Goal: Task Accomplishment & Management: Use online tool/utility

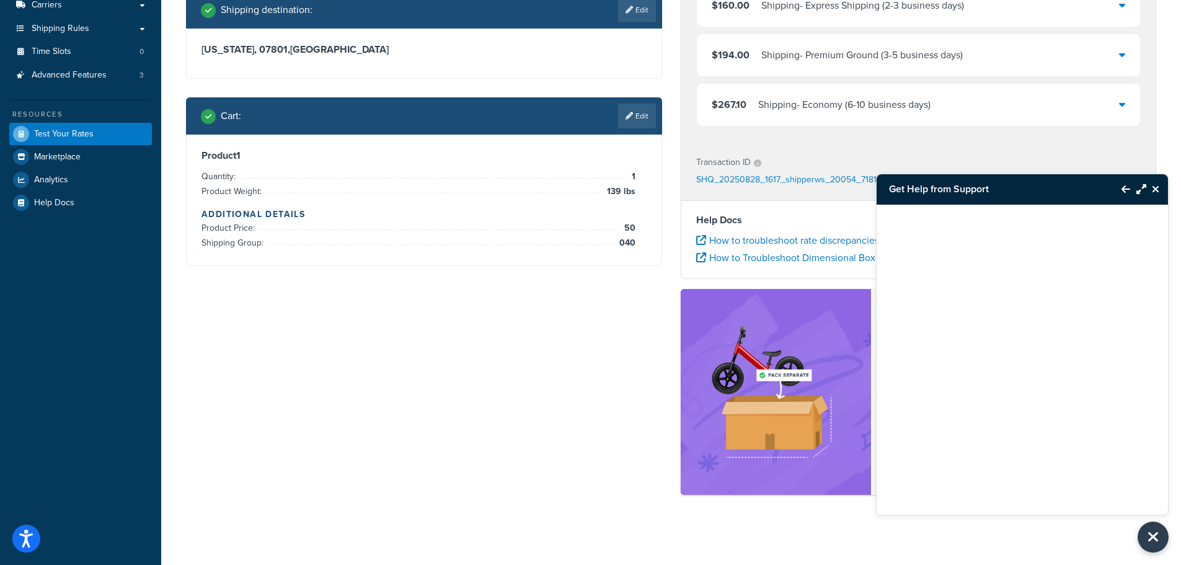
scroll to position [206, 0]
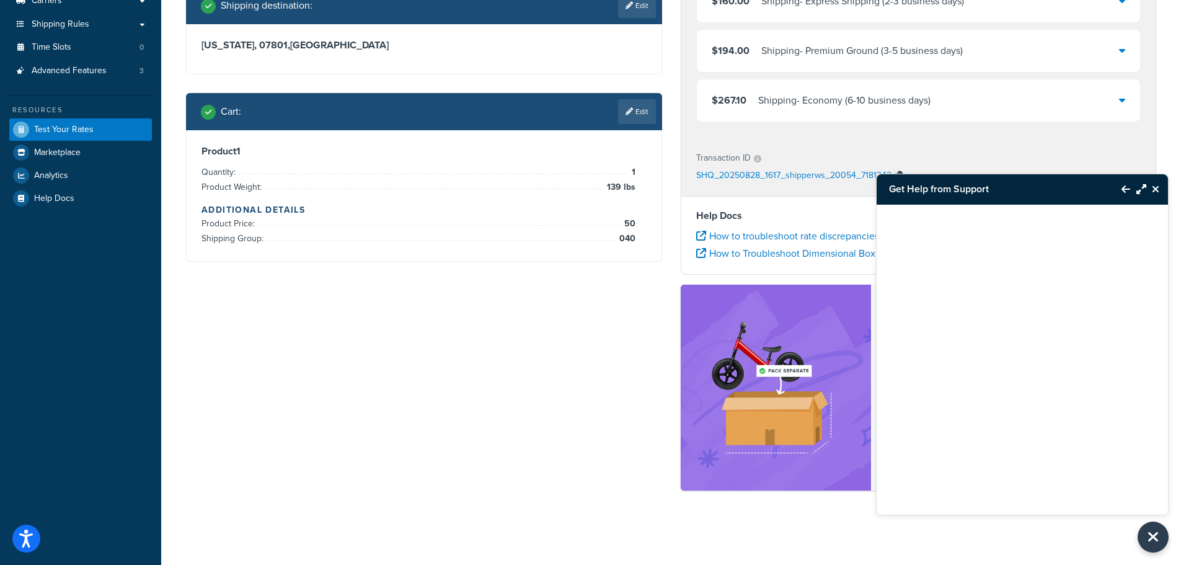
click at [897, 171] on icon "button" at bounding box center [898, 175] width 7 height 9
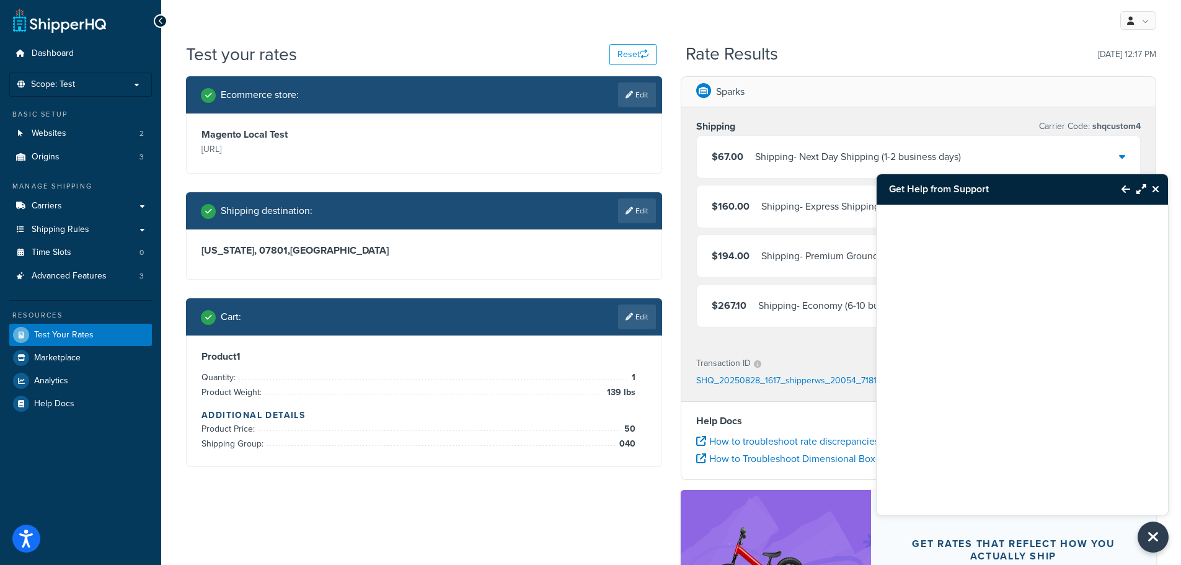
scroll to position [0, 0]
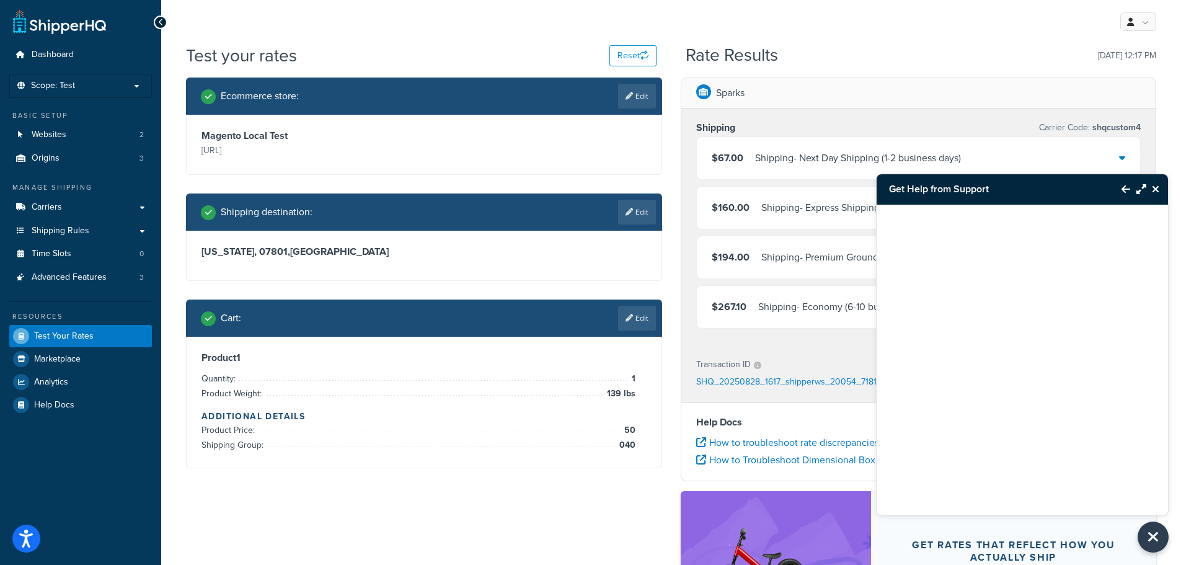
click at [125, 170] on ul "Dashboard Scope: Test Basic Setup Websites 2 Origins 3 Manage Shipping Carriers…" at bounding box center [80, 229] width 143 height 373
click at [118, 157] on link "Origins 3" at bounding box center [80, 158] width 143 height 23
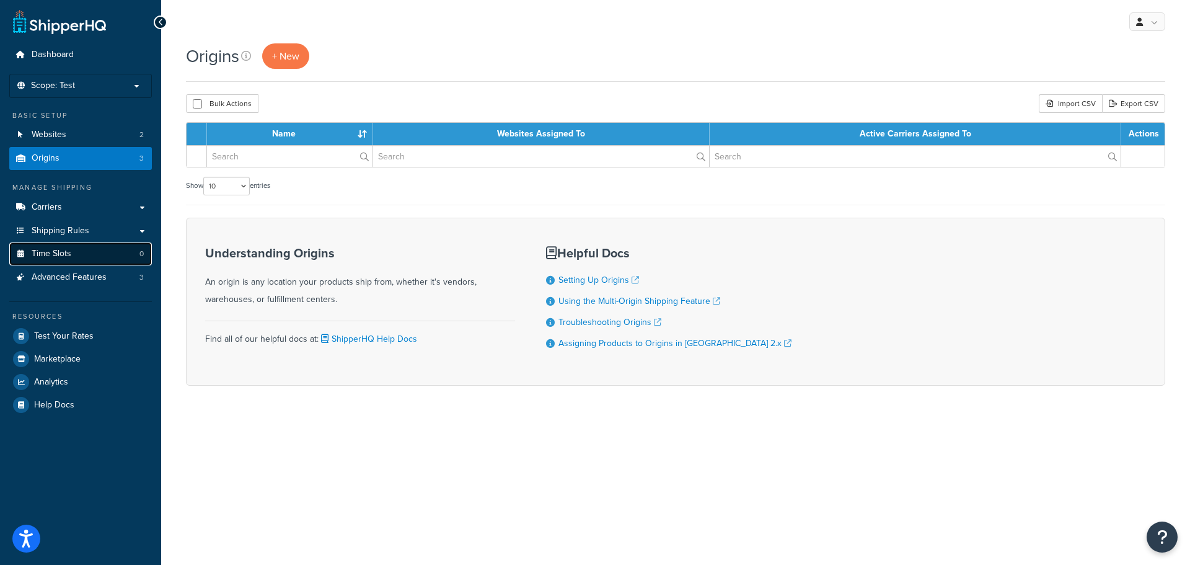
click at [91, 243] on link "Time Slots 0" at bounding box center [80, 253] width 143 height 23
click at [89, 234] on link "Shipping Rules" at bounding box center [80, 230] width 143 height 23
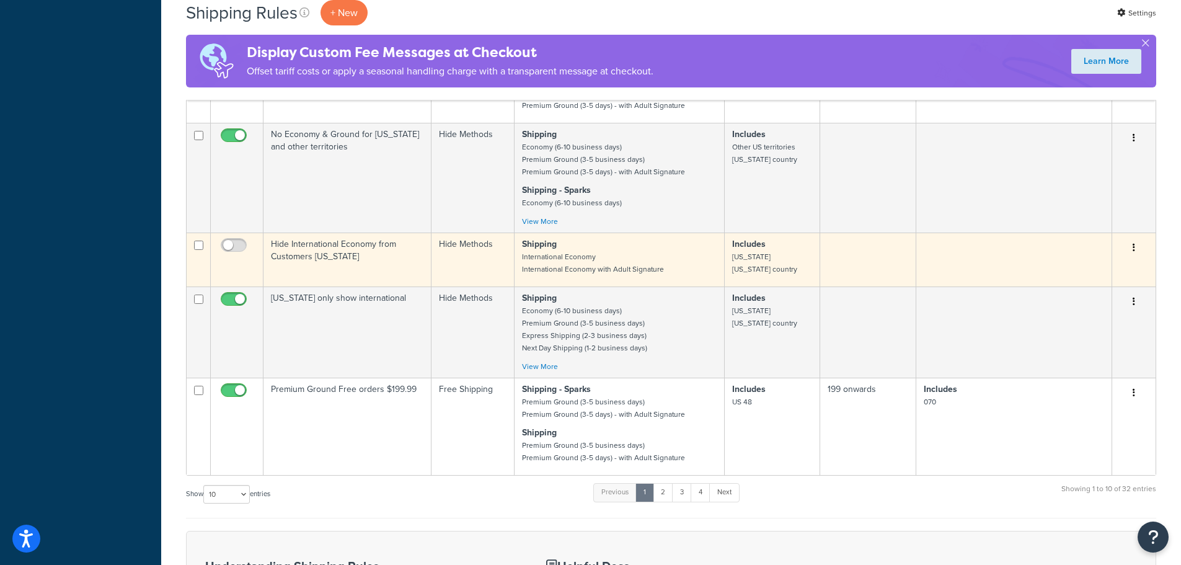
scroll to position [620, 0]
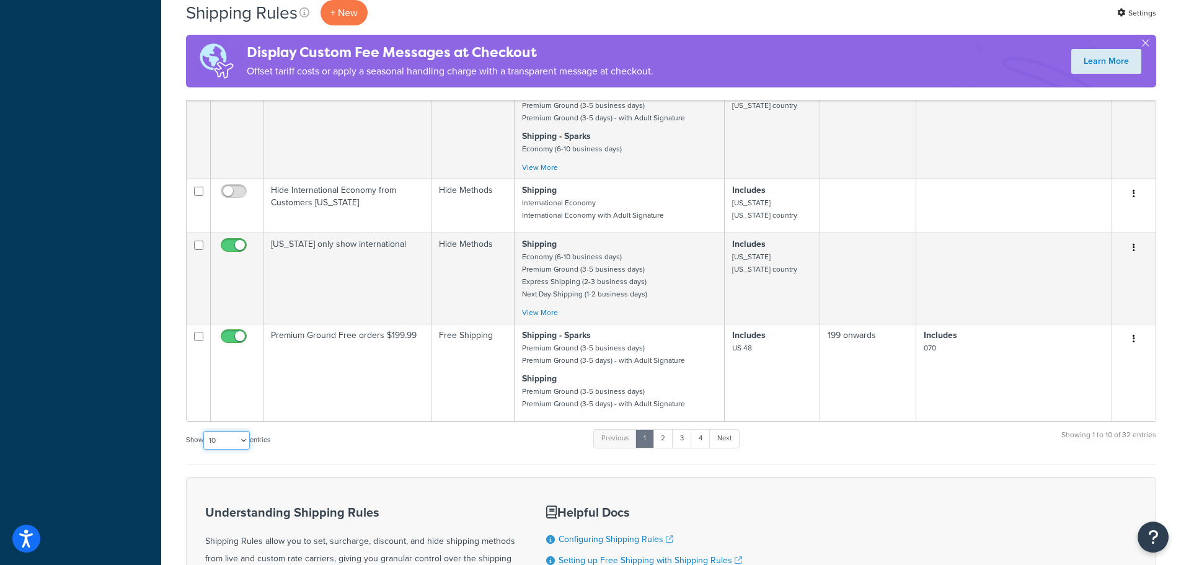
click at [240, 442] on select "10 15 25 50 100 1000" at bounding box center [226, 440] width 46 height 19
select select "50"
click at [205, 431] on select "10 15 25 50 100 1000" at bounding box center [226, 440] width 46 height 19
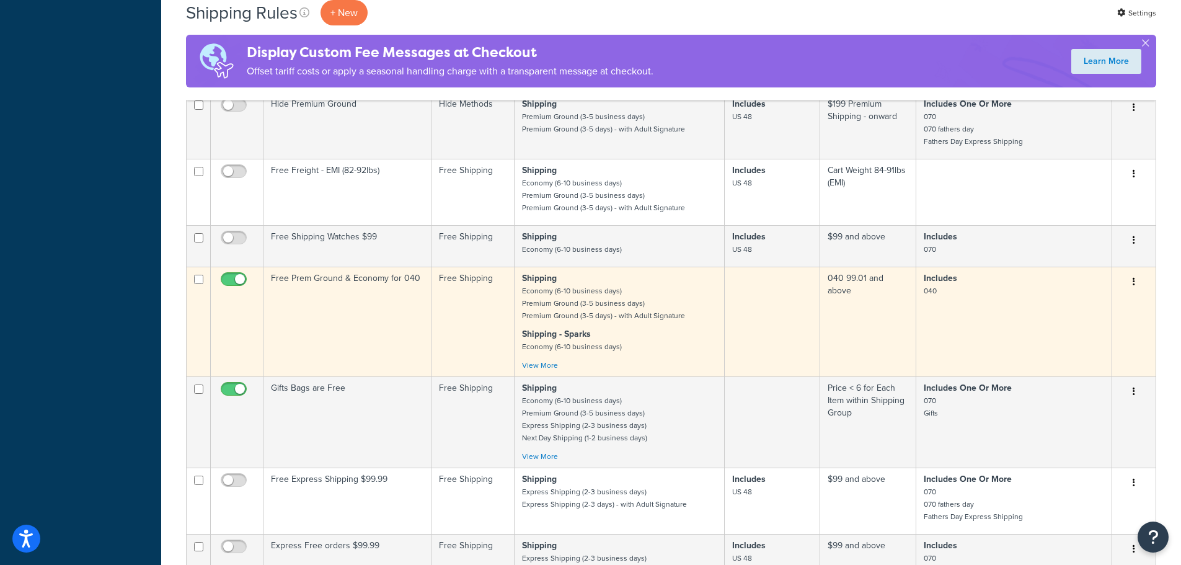
scroll to position [1550, 0]
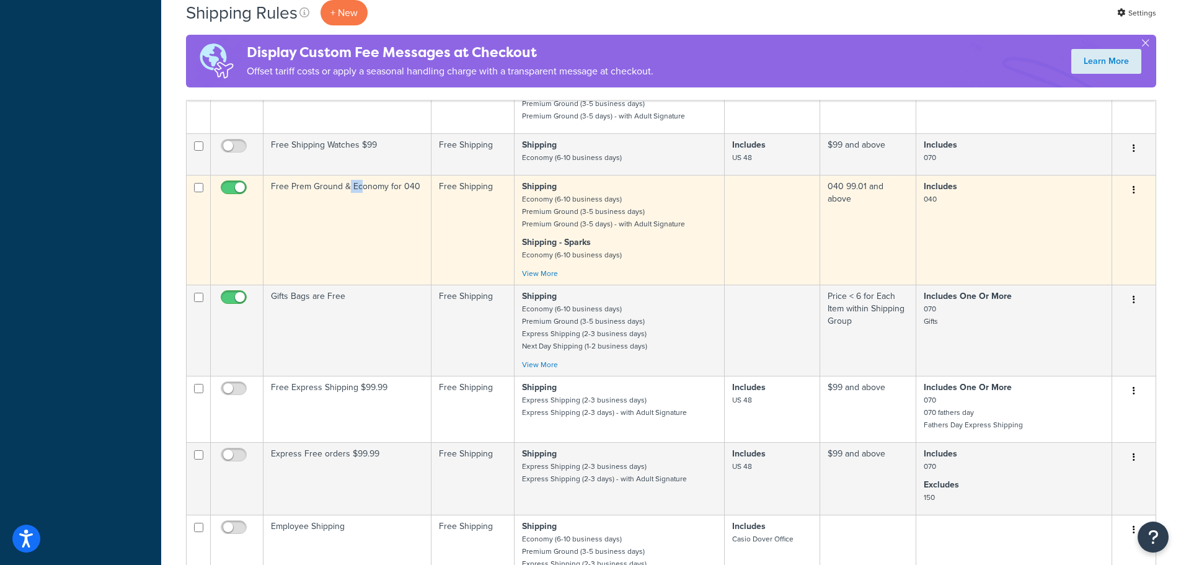
drag, startPoint x: 347, startPoint y: 192, endPoint x: 360, endPoint y: 231, distance: 41.0
click at [360, 231] on td "Free Prem Ground & Economy for 040" at bounding box center [347, 230] width 168 height 110
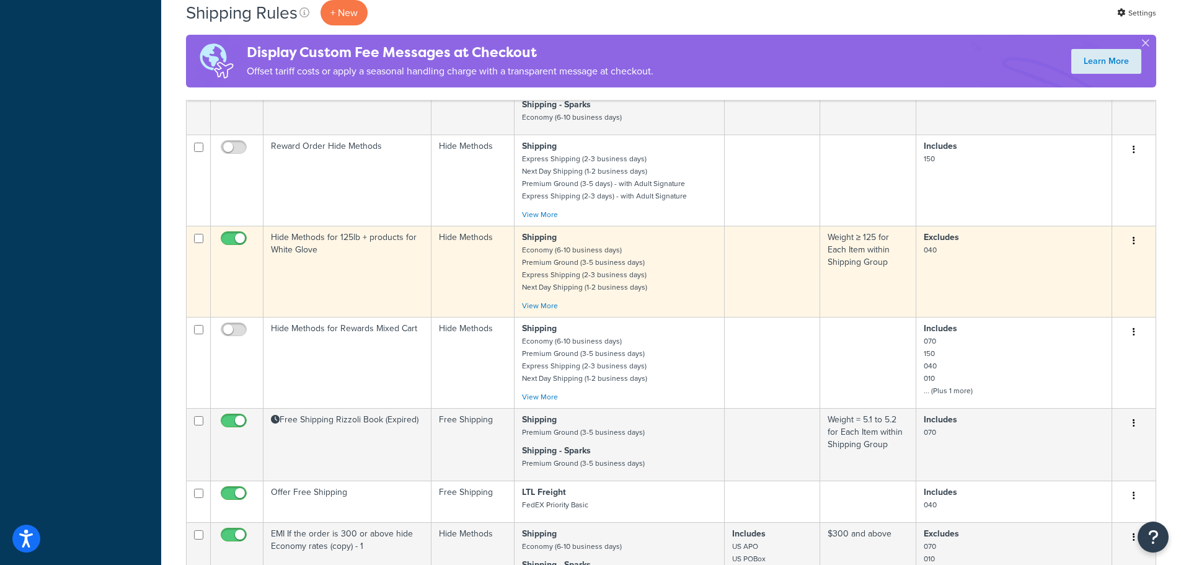
scroll to position [2090, 0]
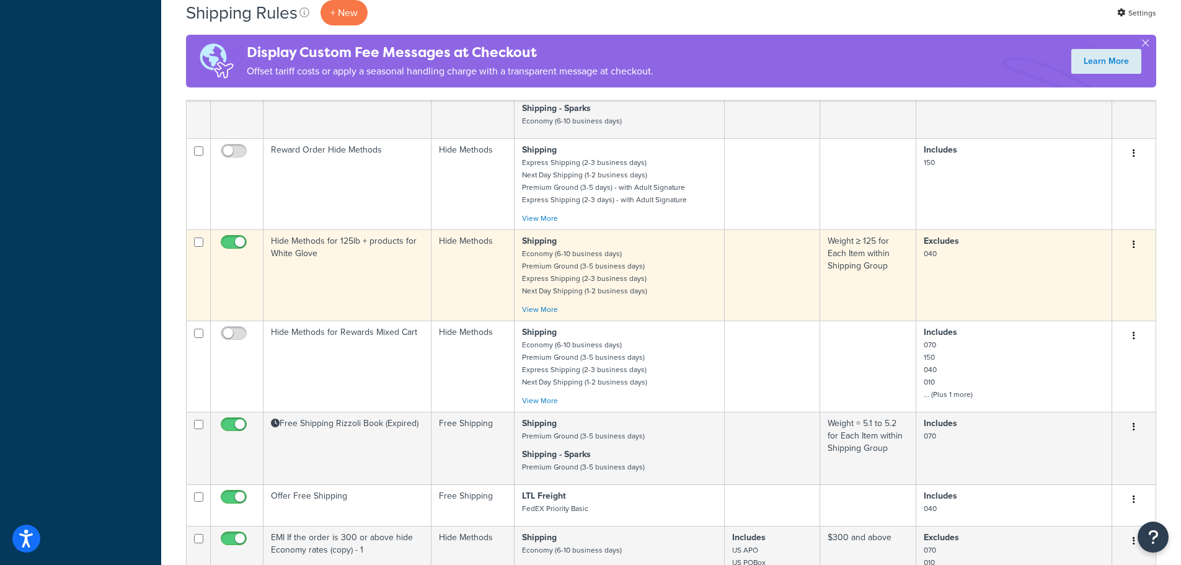
click at [350, 263] on td "Hide Methods for 125lb + products for White Glove" at bounding box center [347, 274] width 168 height 91
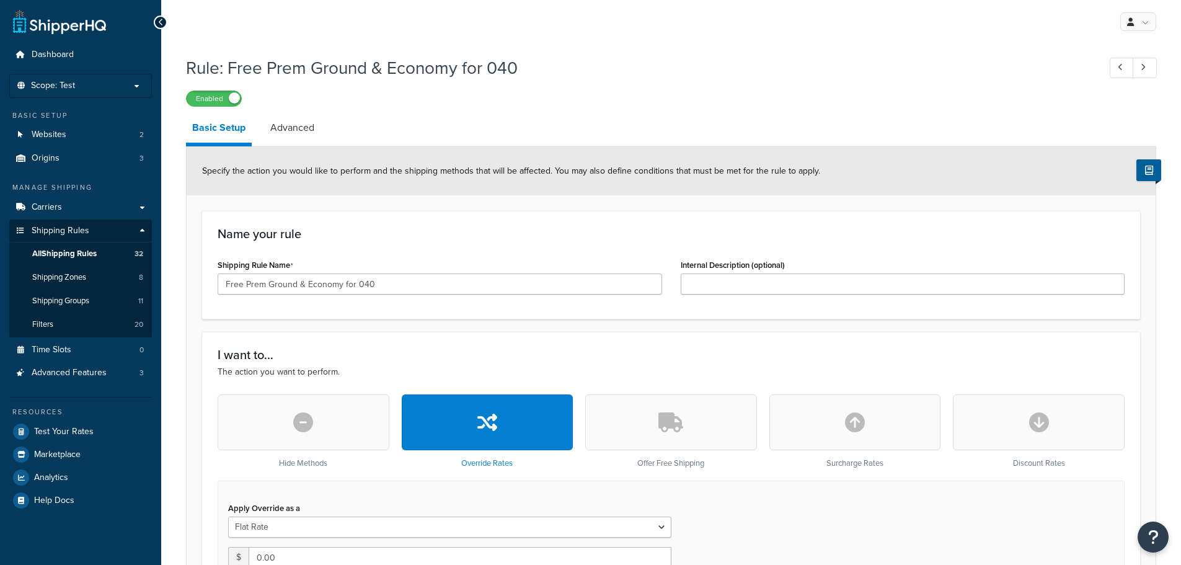
select select "SHIPPING_GROUP"
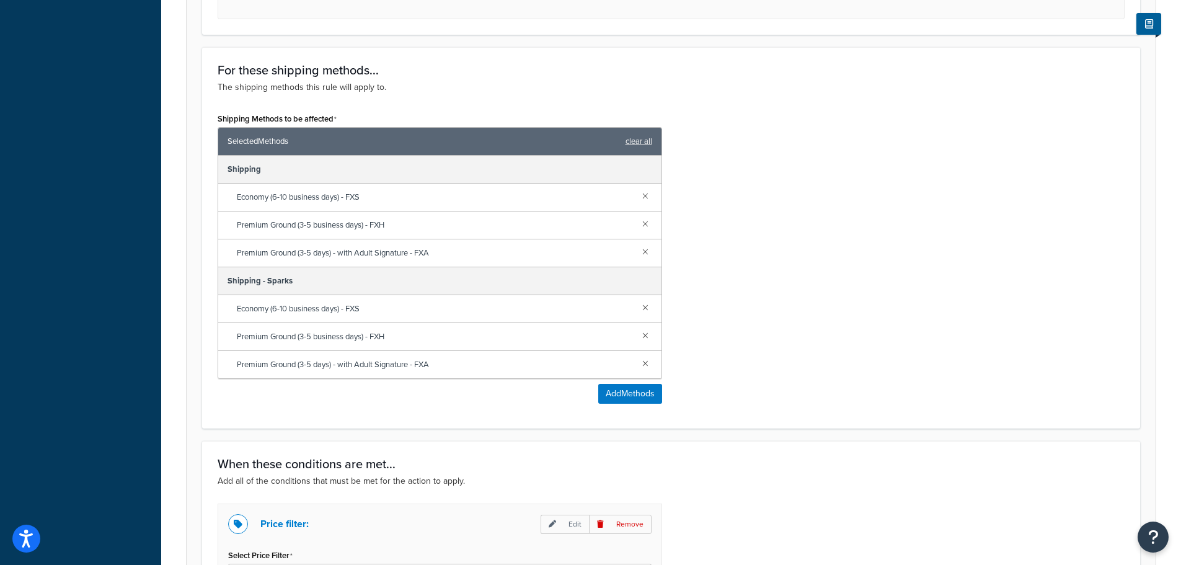
scroll to position [806, 0]
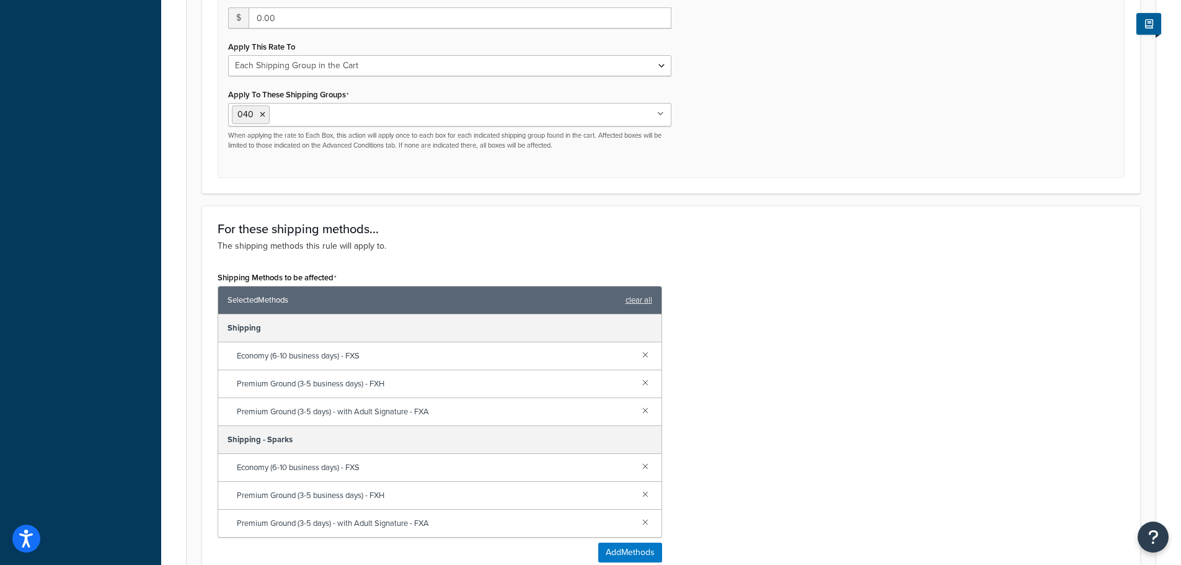
scroll to position [248, 0]
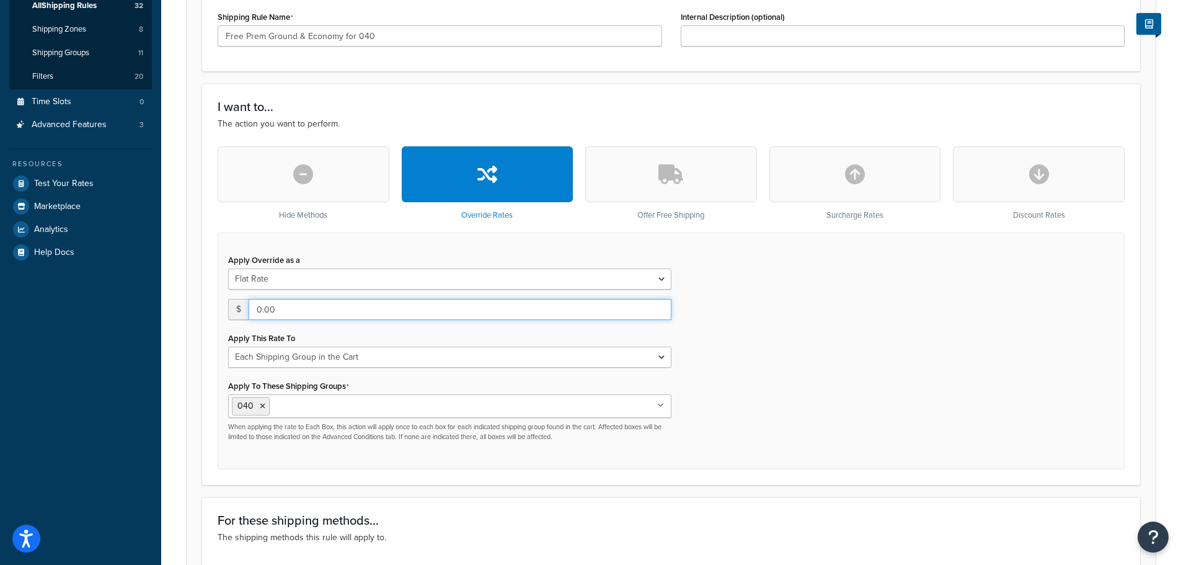
drag, startPoint x: 481, startPoint y: 307, endPoint x: 487, endPoint y: 298, distance: 10.7
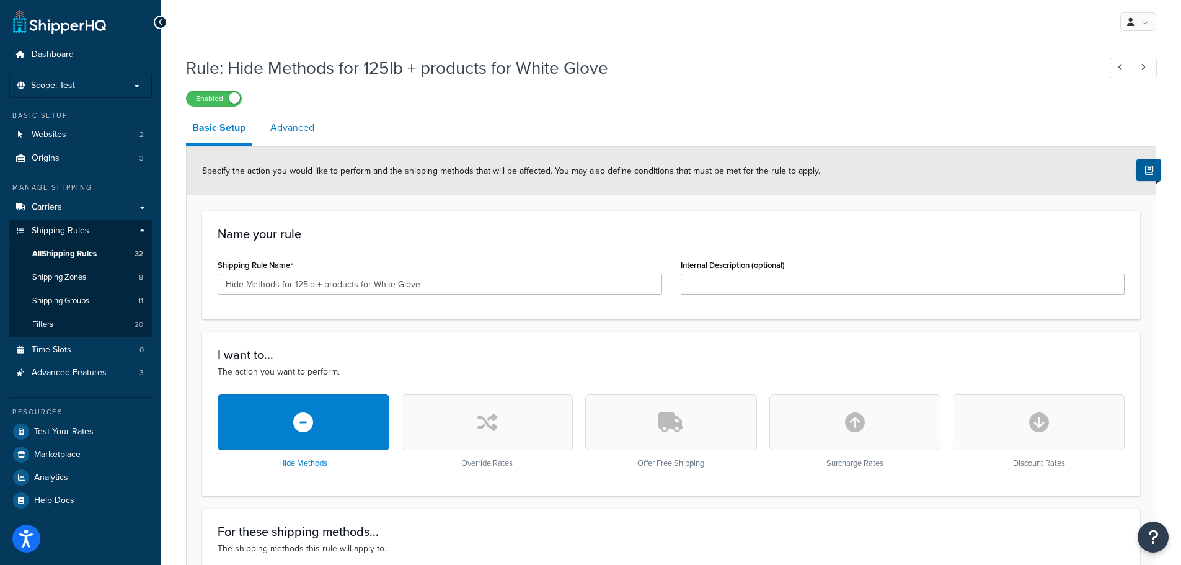
click at [287, 125] on link "Advanced" at bounding box center [292, 128] width 56 height 30
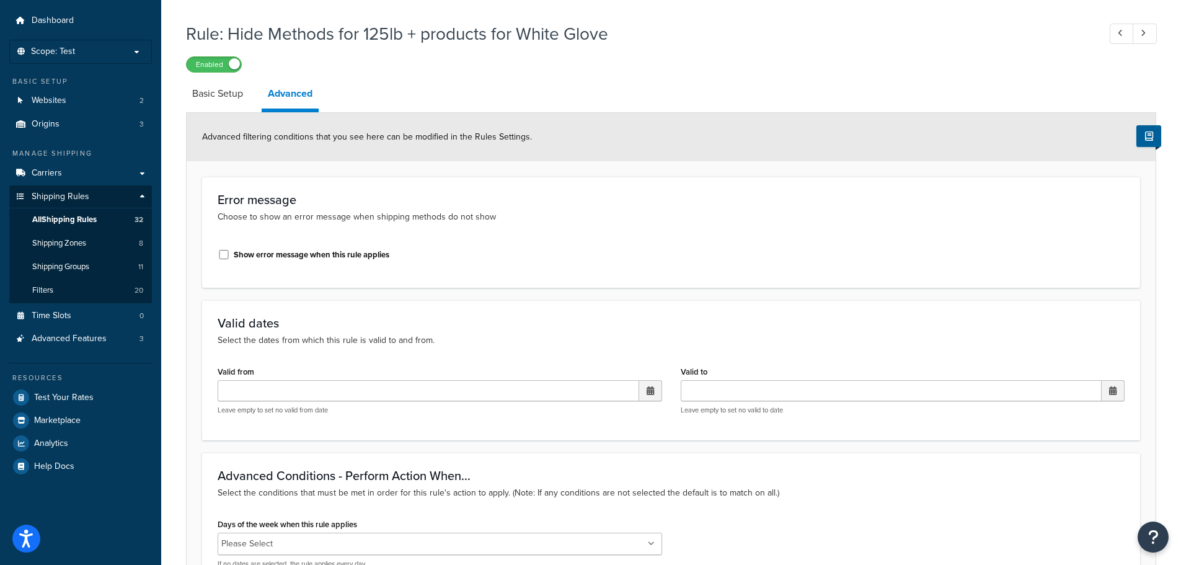
scroll to position [62, 0]
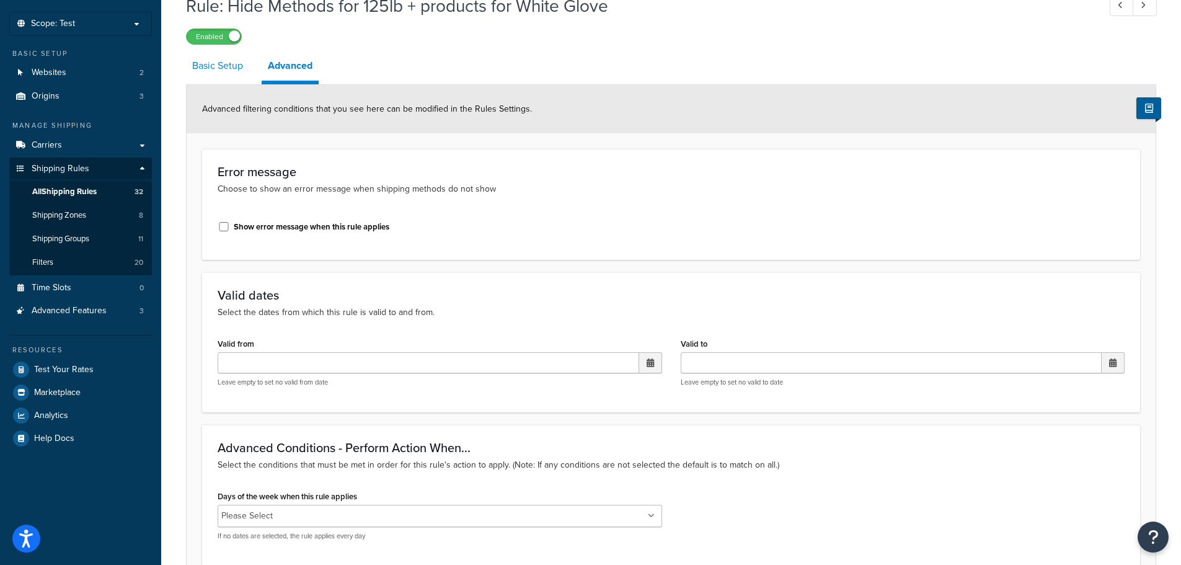
click at [218, 66] on link "Basic Setup" at bounding box center [217, 66] width 63 height 30
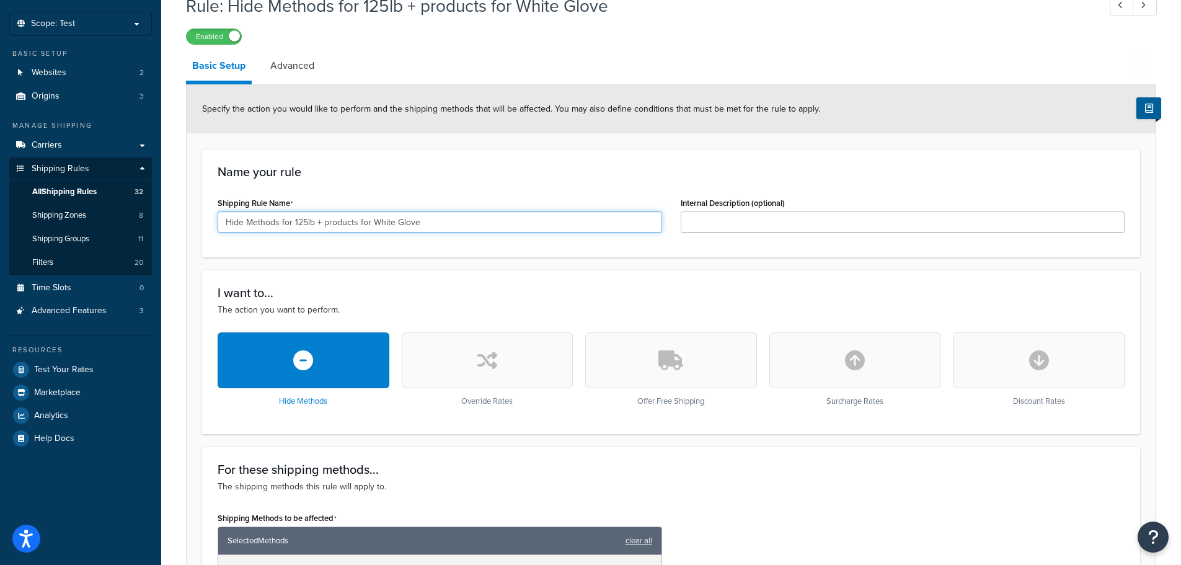
drag, startPoint x: 451, startPoint y: 217, endPoint x: 214, endPoint y: 218, distance: 236.2
click at [214, 216] on div "Shipping Rule Name Hide Methods for 125lb + products for White Glove" at bounding box center [439, 218] width 463 height 48
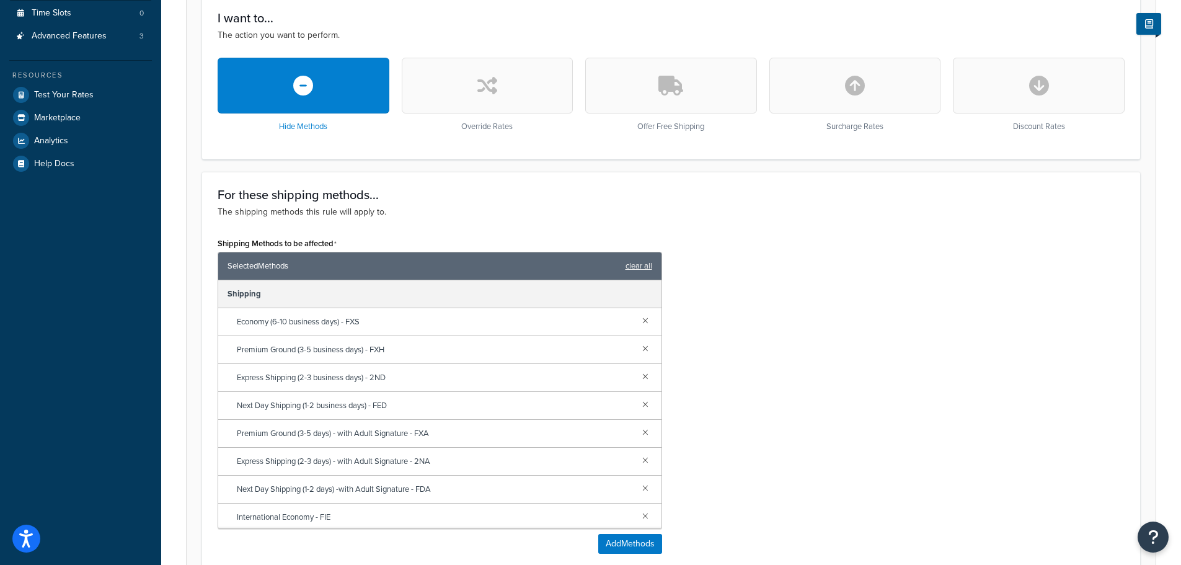
scroll to position [372, 0]
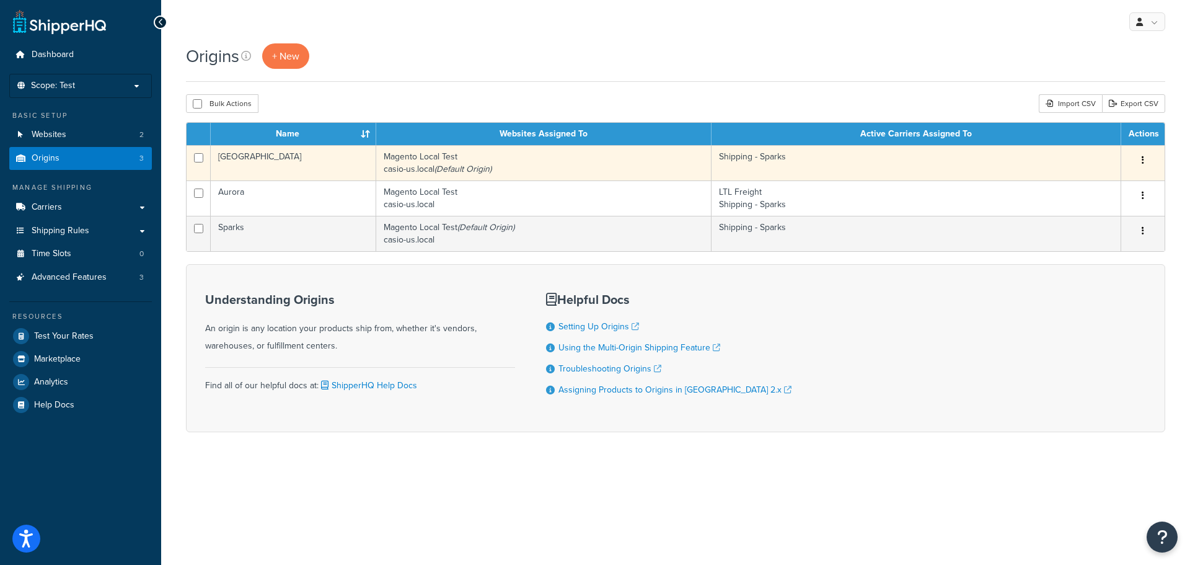
click at [1018, 160] on td "Shipping - Sparks" at bounding box center [917, 162] width 410 height 35
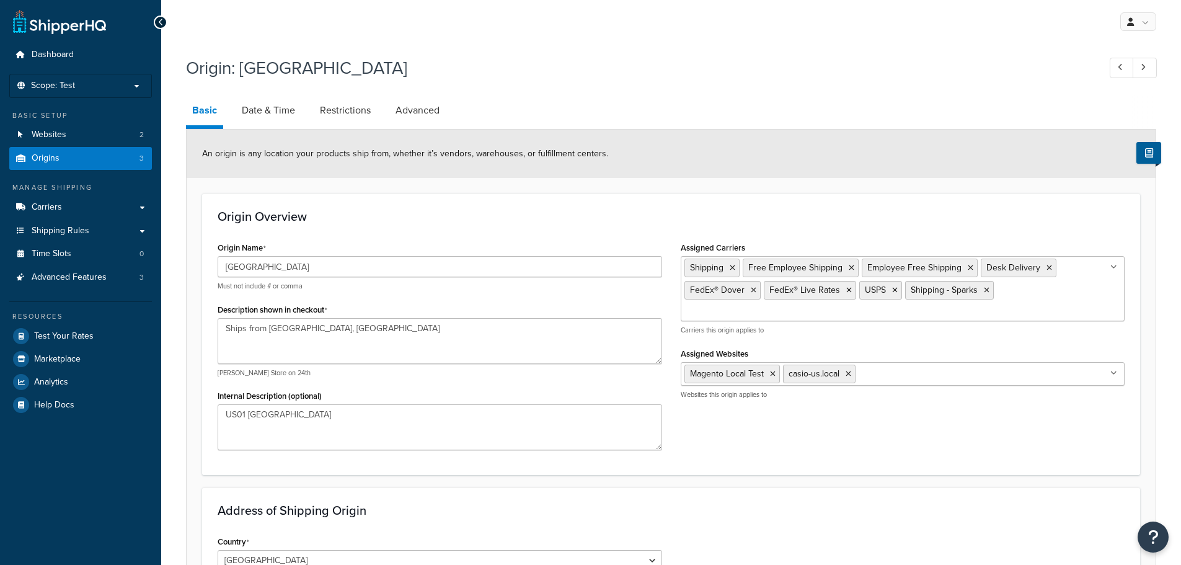
select select "30"
click at [984, 289] on icon at bounding box center [987, 289] width 6 height 7
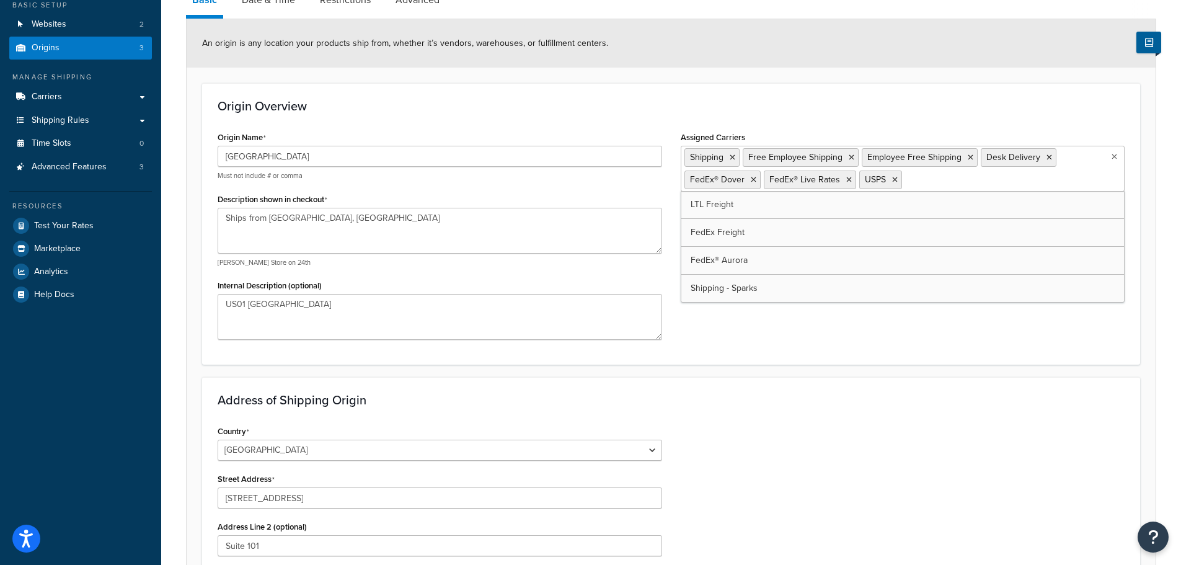
scroll to position [39, 0]
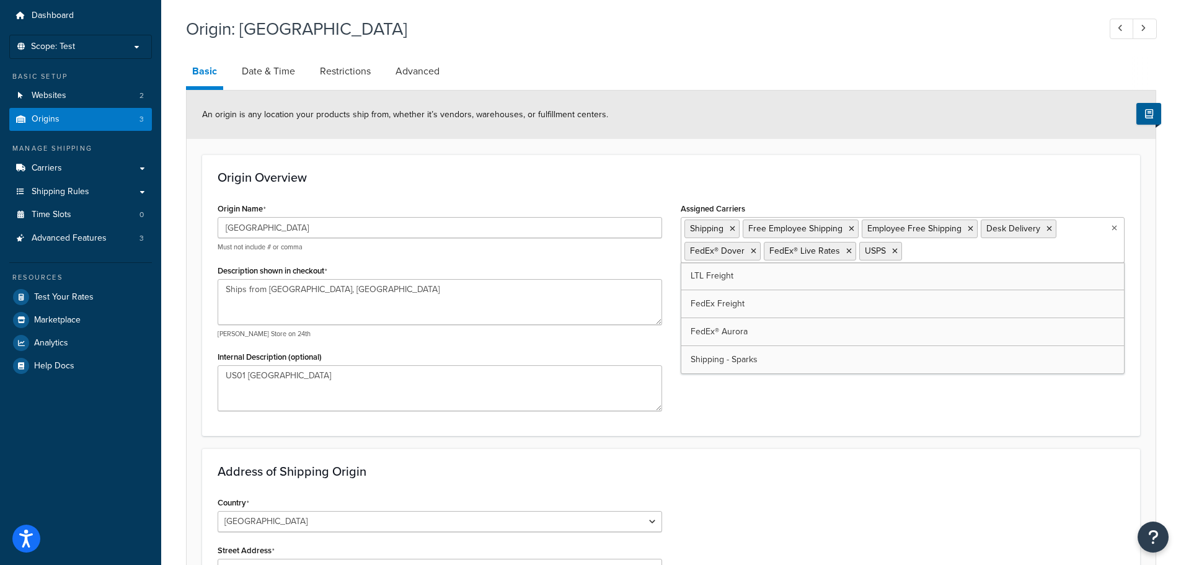
click at [770, 399] on div "Origin Name Dover Must not include # or comma Description shown in checkout Shi…" at bounding box center [671, 310] width 926 height 221
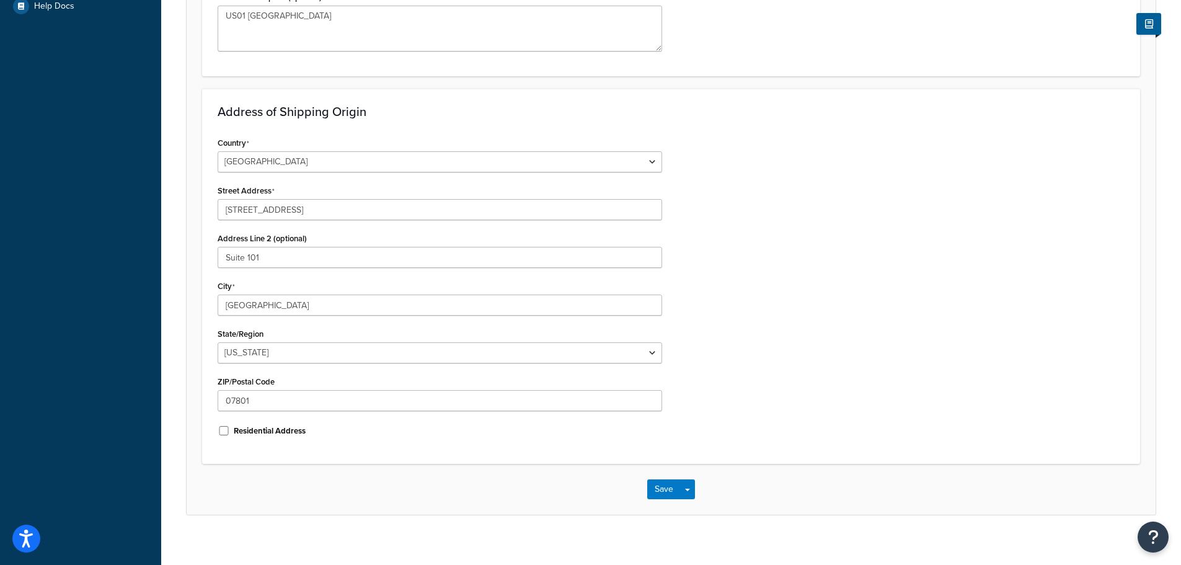
scroll to position [411, 0]
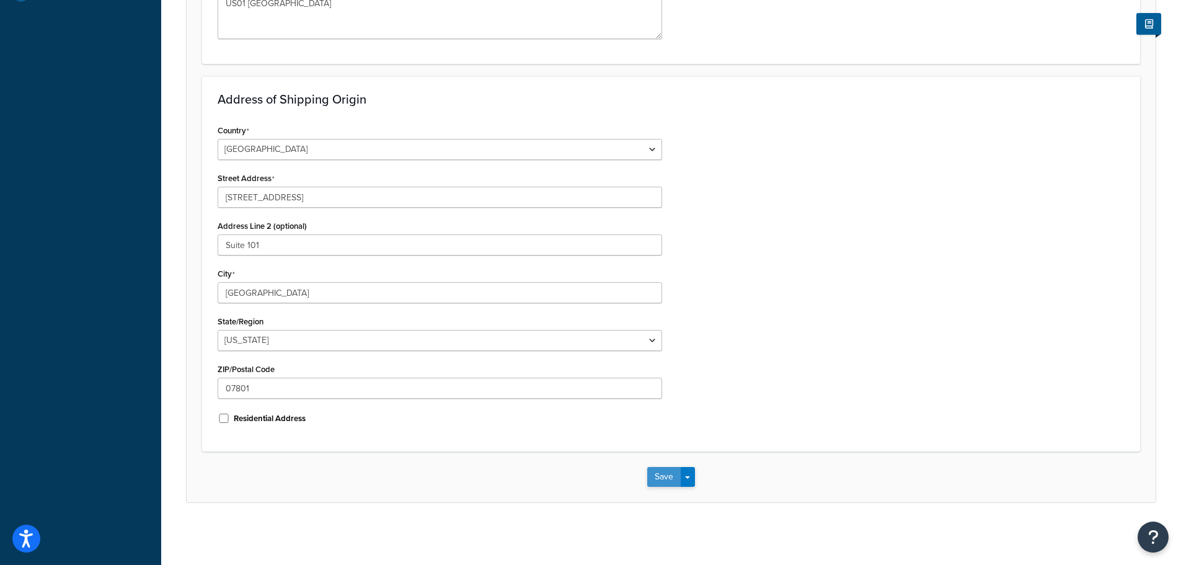
click at [653, 475] on button "Save" at bounding box center [663, 477] width 33 height 20
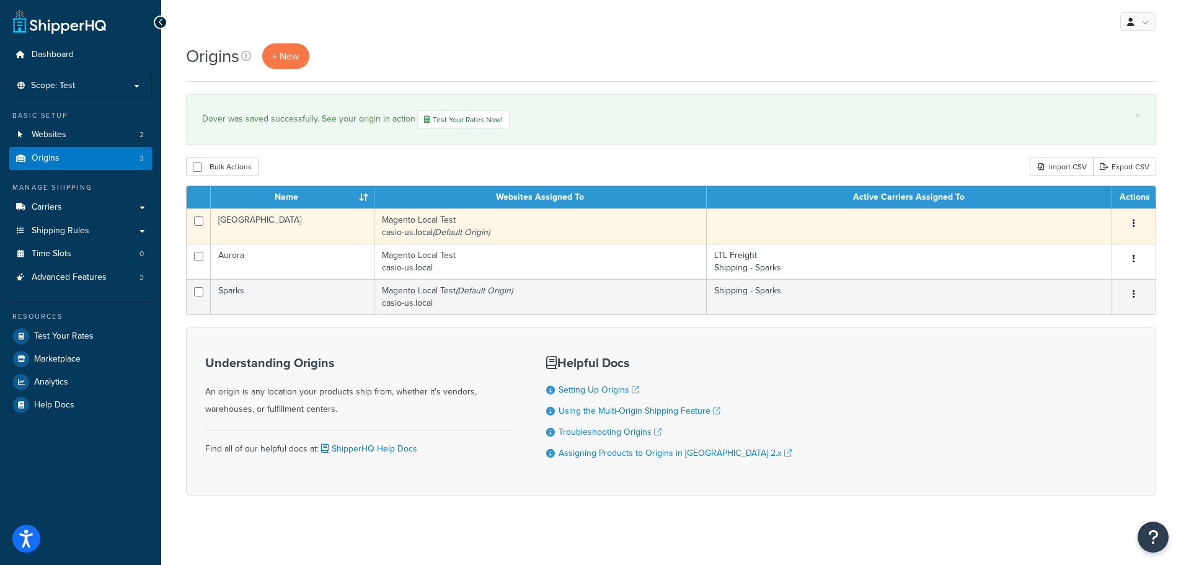
click at [1132, 221] on button "button" at bounding box center [1133, 224] width 17 height 20
click at [1088, 246] on link "Edit" at bounding box center [1093, 246] width 98 height 25
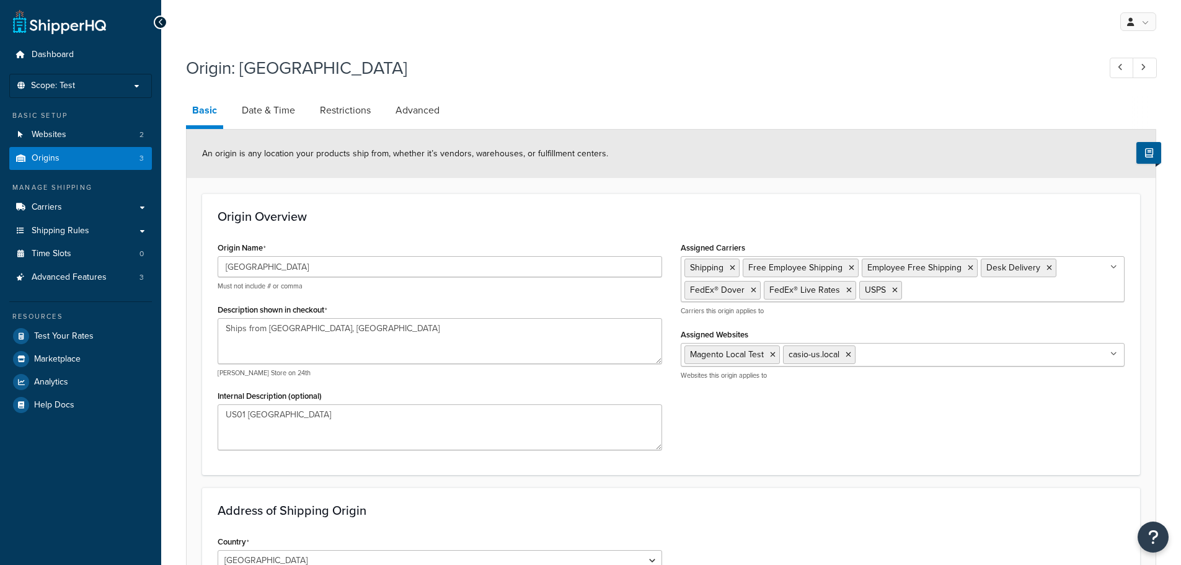
select select "30"
click at [974, 293] on input "Assigned Carriers" at bounding box center [960, 290] width 110 height 14
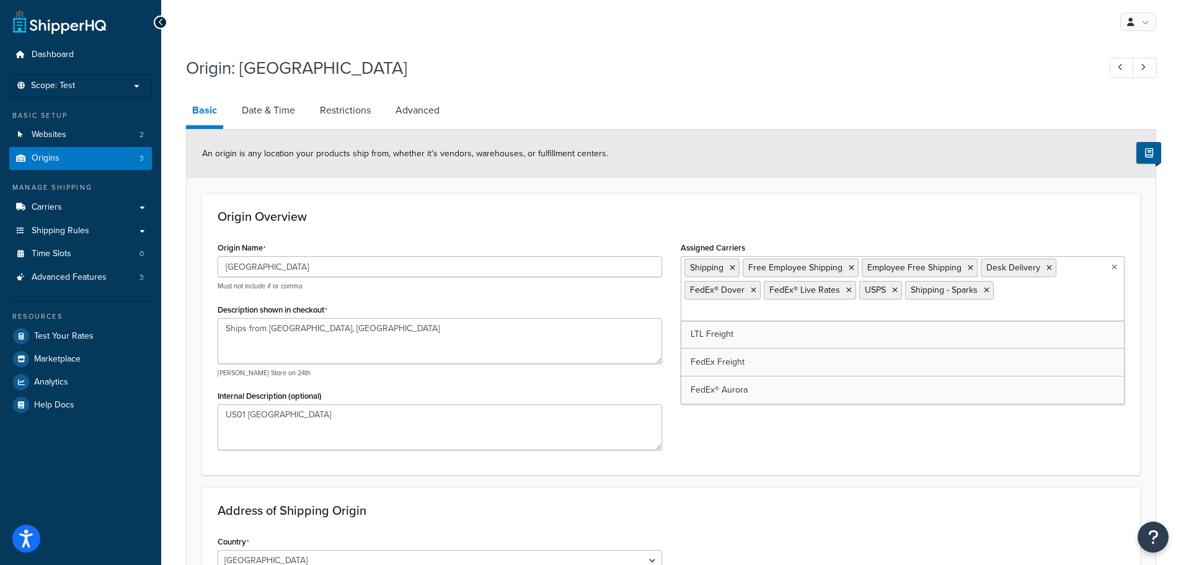
click at [878, 414] on div "Origin Name Dover Must not include # or comma Description shown in checkout Shi…" at bounding box center [671, 349] width 926 height 221
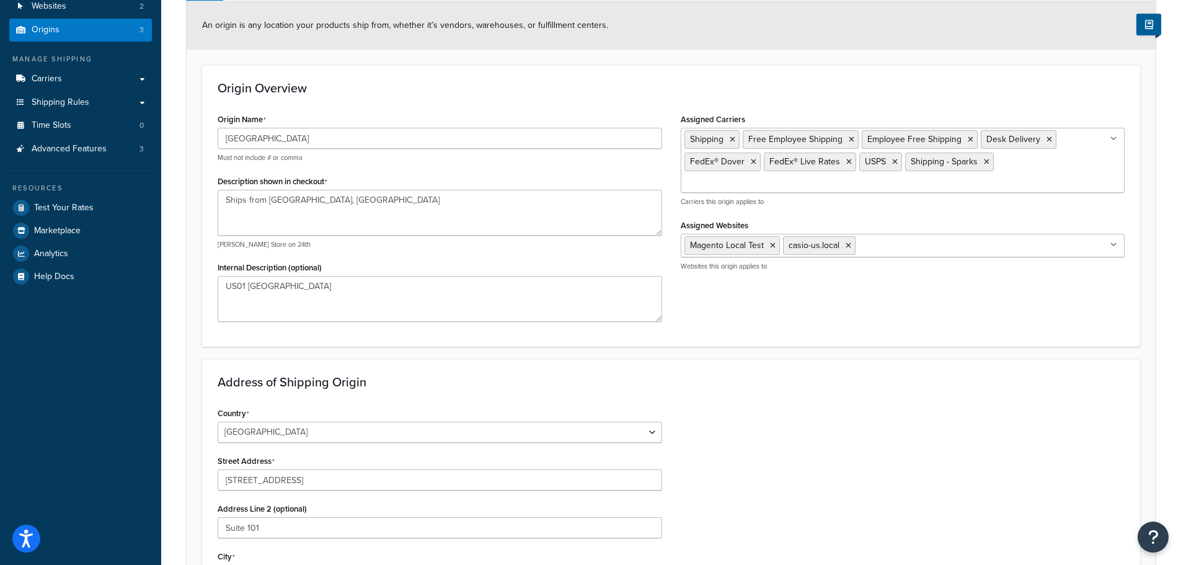
scroll to position [411, 0]
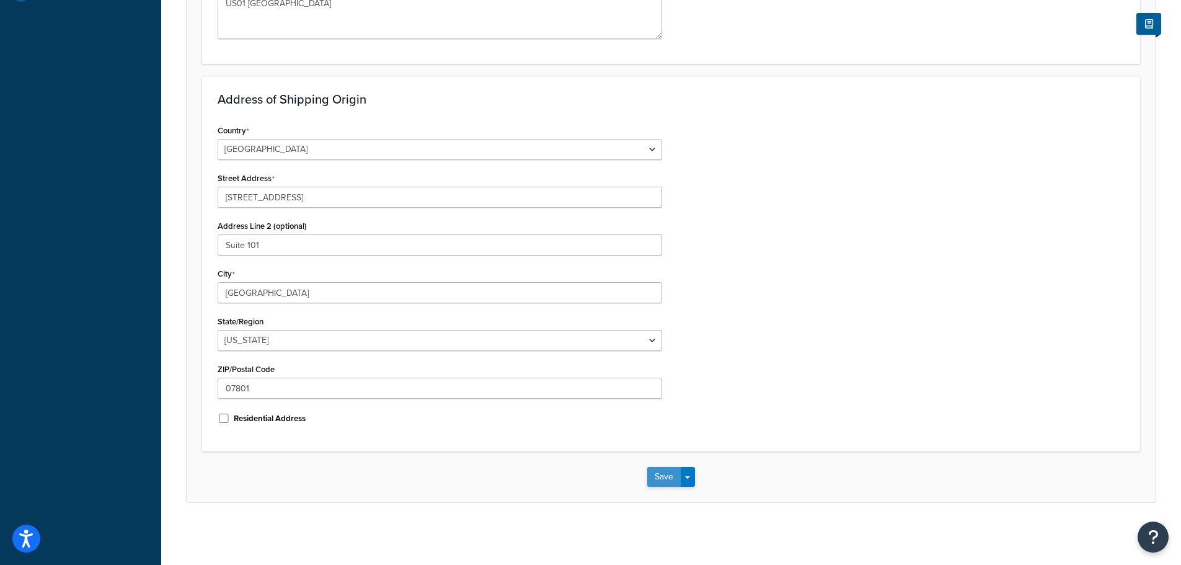
click at [655, 471] on button "Save" at bounding box center [663, 477] width 33 height 20
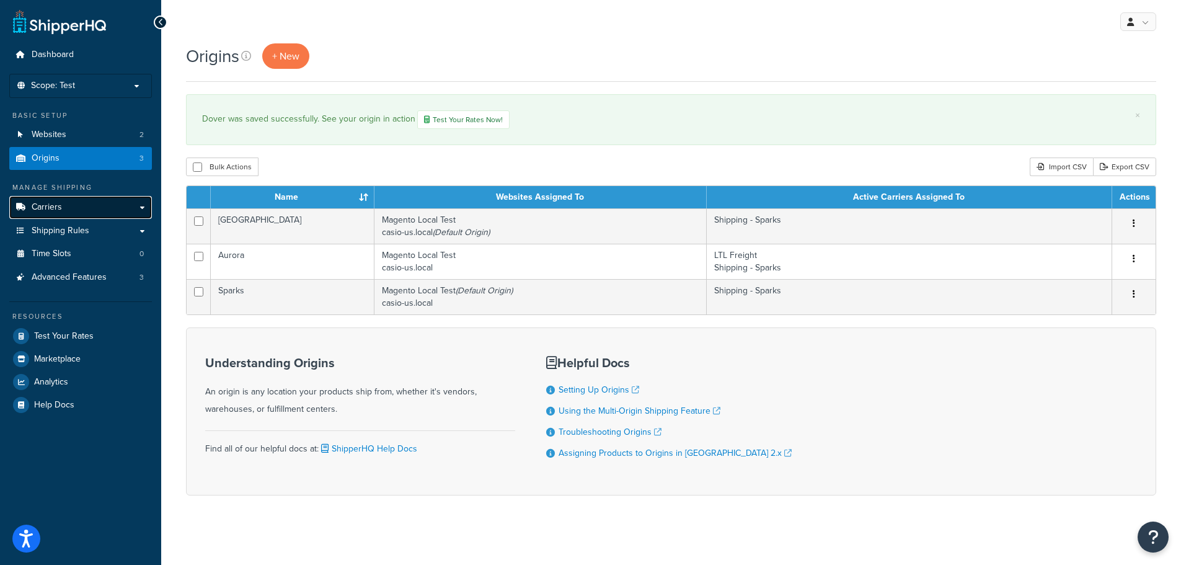
click at [86, 214] on link "Carriers" at bounding box center [80, 207] width 143 height 23
click at [83, 208] on link "Carriers" at bounding box center [80, 207] width 143 height 23
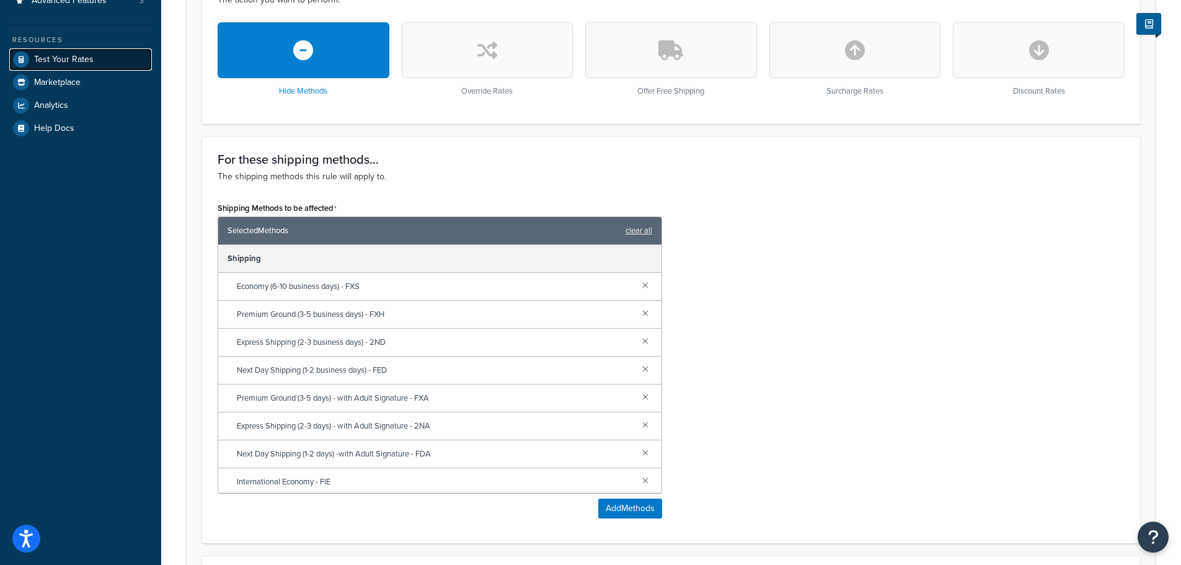
click at [92, 57] on link "Test Your Rates" at bounding box center [80, 59] width 143 height 22
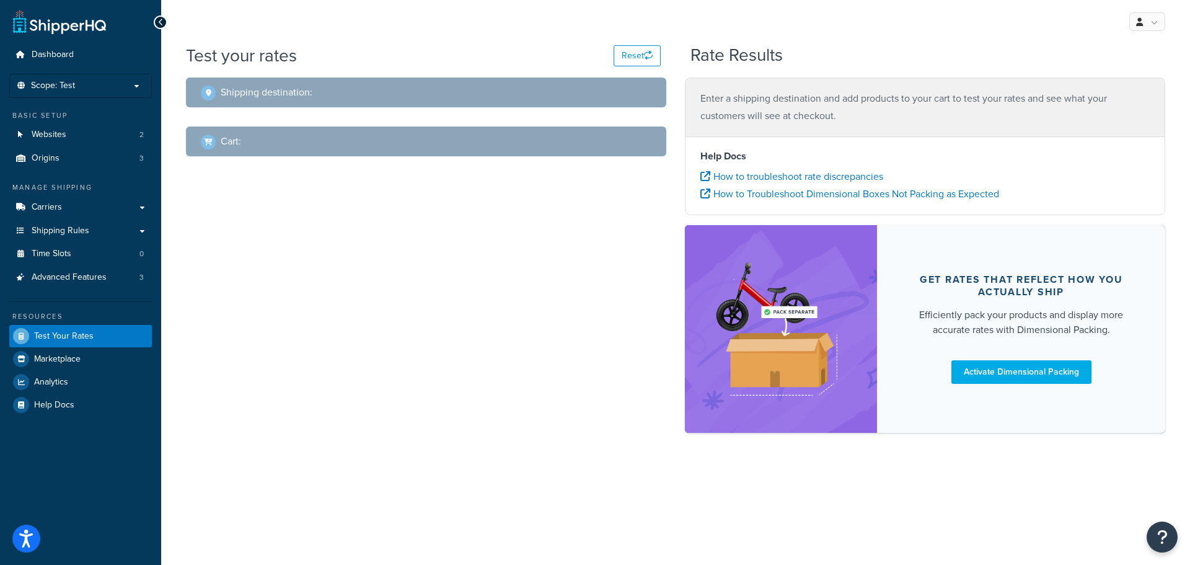
click at [566, 70] on div "Test your rates Reset Rate Results" at bounding box center [675, 60] width 979 height 34
click at [478, 102] on div "Shipping destination :" at bounding box center [426, 92] width 480 height 30
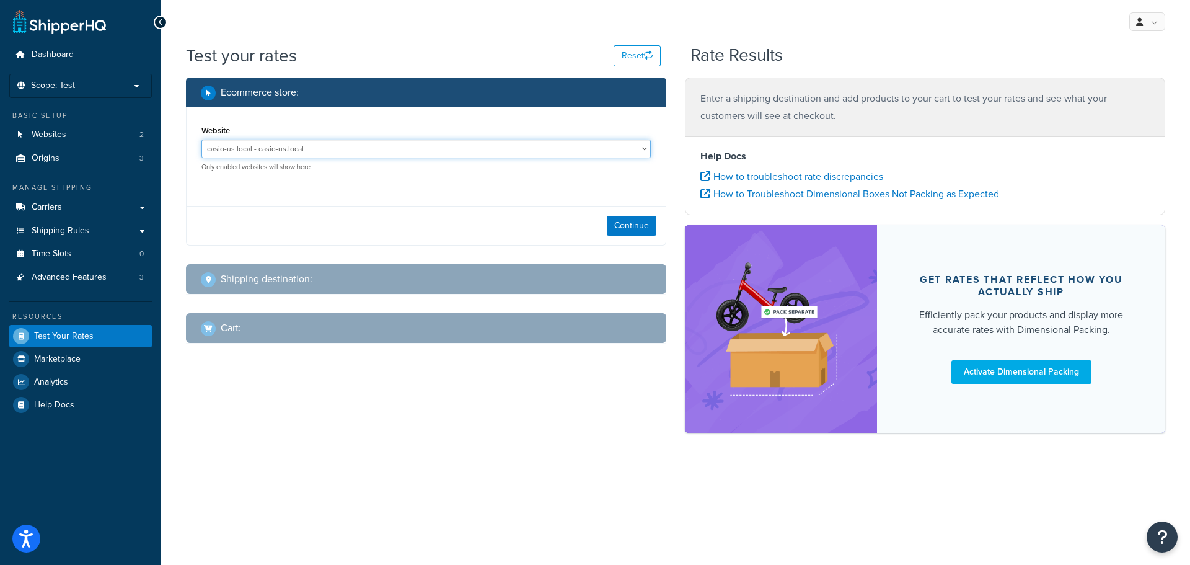
click at [487, 143] on select "casio-us.local - casio-us.local Magento Local Test - [URL]" at bounding box center [425, 148] width 449 height 19
select select "d2f3af70a33b37317ac685c738ad8f53"
click at [201, 139] on select "casio-us.local - casio-us.local Magento Local Test - [URL]" at bounding box center [425, 148] width 449 height 19
click at [619, 228] on button "Continue" at bounding box center [632, 226] width 50 height 20
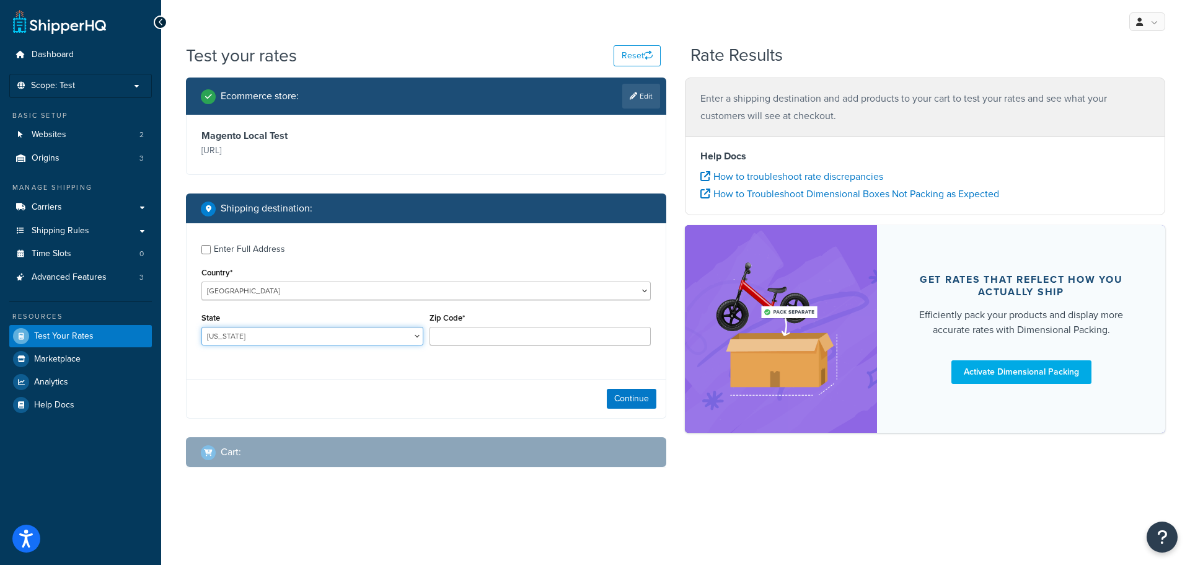
click at [257, 337] on select "[US_STATE] [US_STATE] [US_STATE] [US_STATE] [US_STATE] Armed Forces Americas Ar…" at bounding box center [312, 336] width 222 height 19
select select "NJ"
click at [201, 327] on select "[US_STATE] [US_STATE] [US_STATE] [US_STATE] [US_STATE] Armed Forces Americas Ar…" at bounding box center [312, 336] width 222 height 19
click at [457, 329] on input "Zip Code*" at bounding box center [541, 336] width 222 height 19
type input "07801"
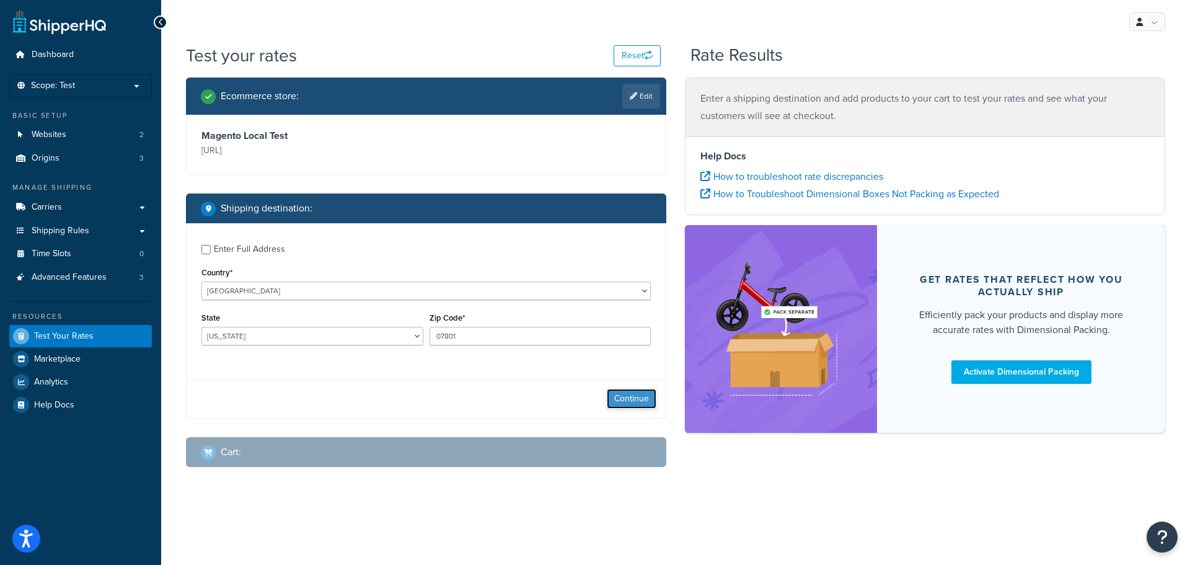
click at [624, 396] on button "Continue" at bounding box center [632, 399] width 50 height 20
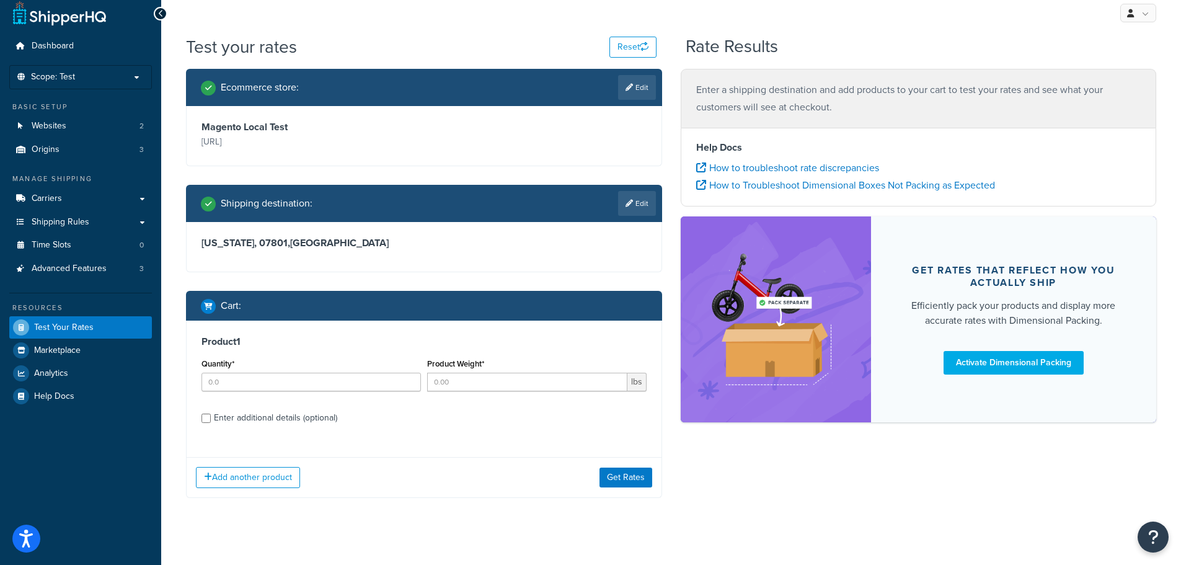
scroll to position [22, 0]
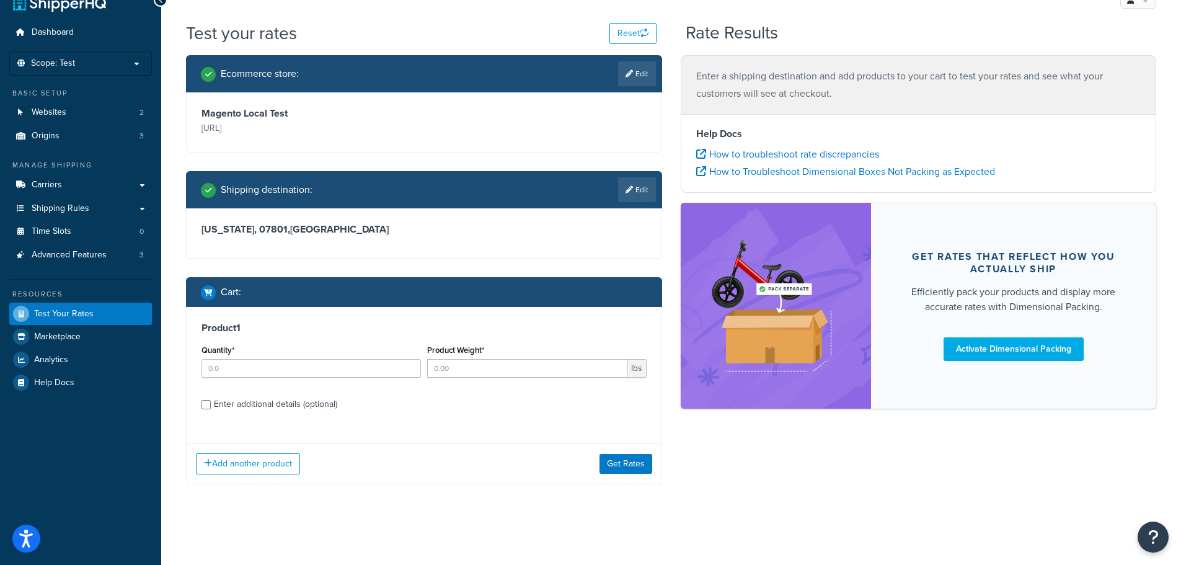
drag, startPoint x: 183, startPoint y: 370, endPoint x: 250, endPoint y: 369, distance: 66.3
click at [229, 370] on div "Ecommerce store : Edit Magento Local Test [URL] Shipping destination : Edit [US…" at bounding box center [424, 279] width 495 height 448
type input "1"
click at [404, 365] on input "1" at bounding box center [310, 368] width 219 height 19
click at [469, 367] on input "Product Weight*" at bounding box center [527, 368] width 200 height 19
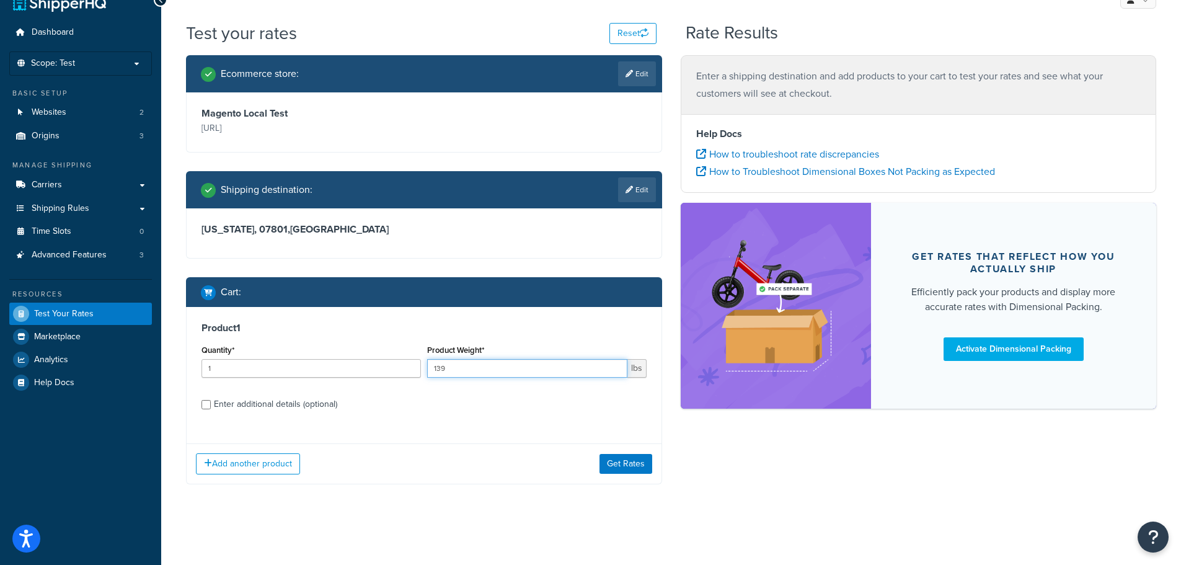
type input "139"
click at [216, 404] on div "Enter additional details (optional)" at bounding box center [275, 404] width 123 height 17
click at [211, 404] on input "Enter additional details (optional)" at bounding box center [205, 404] width 9 height 9
checkbox input "true"
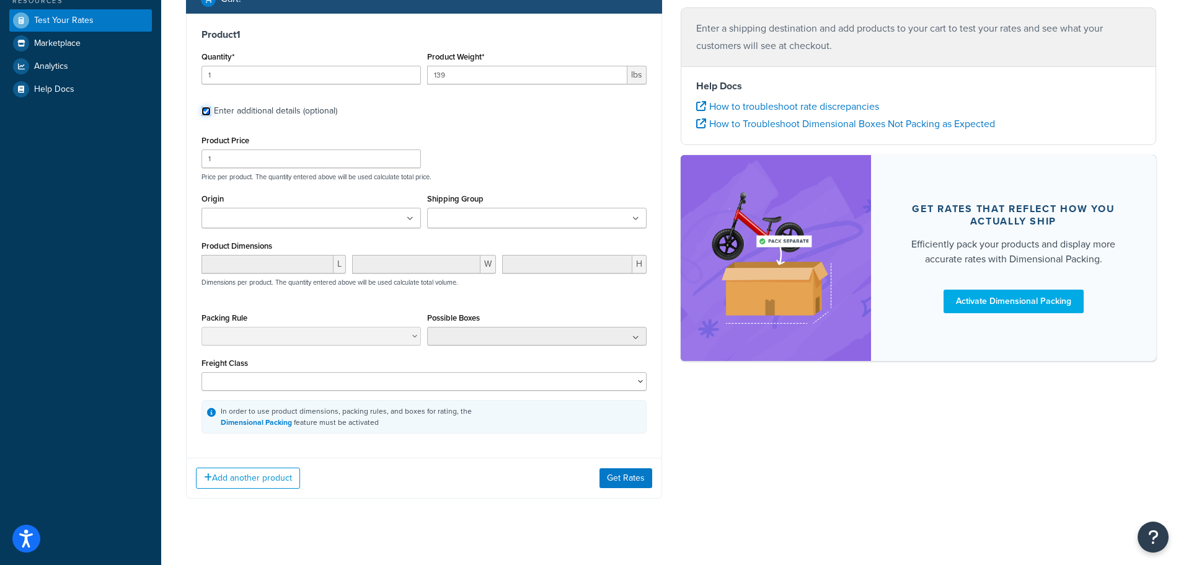
scroll to position [322, 0]
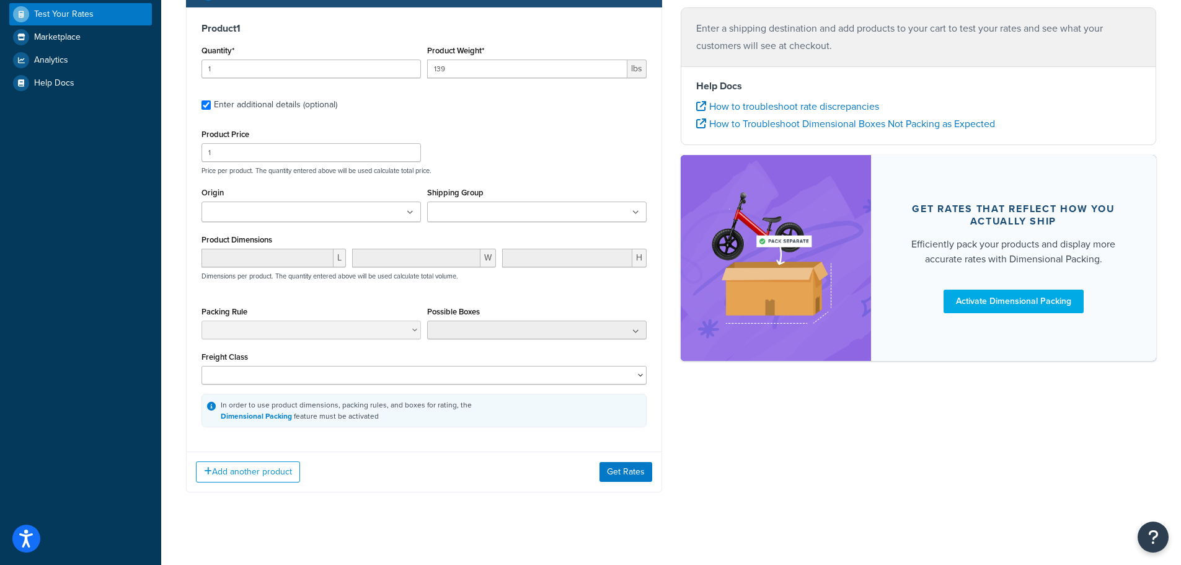
click at [514, 208] on input "Shipping Group" at bounding box center [486, 213] width 110 height 14
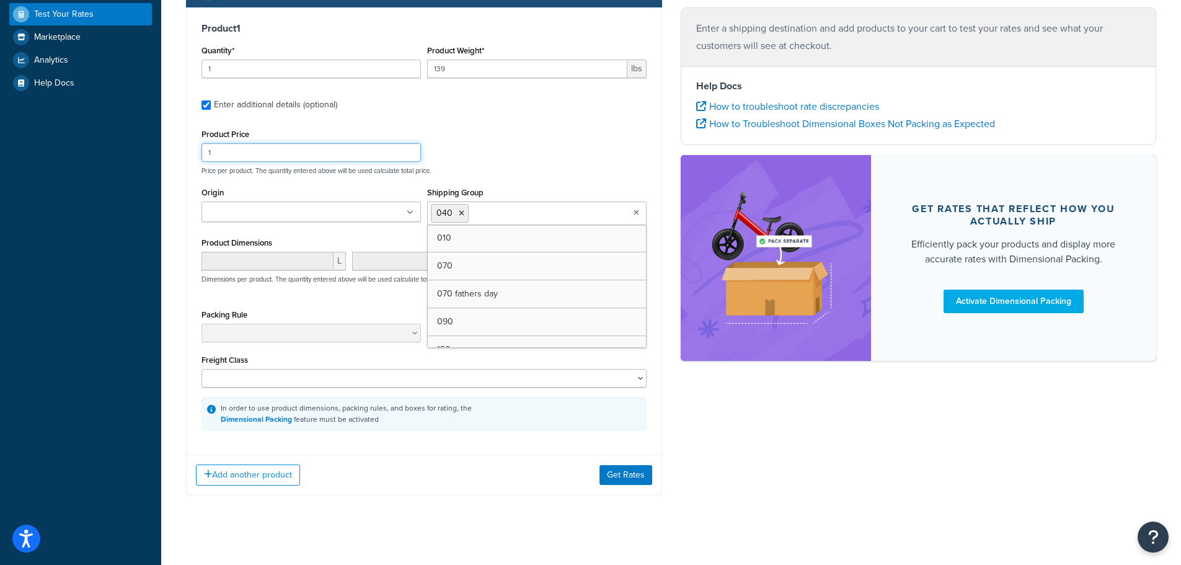
click at [522, 149] on div "Product Price 1 Price per product. The quantity entered above will be used calc…" at bounding box center [423, 150] width 451 height 49
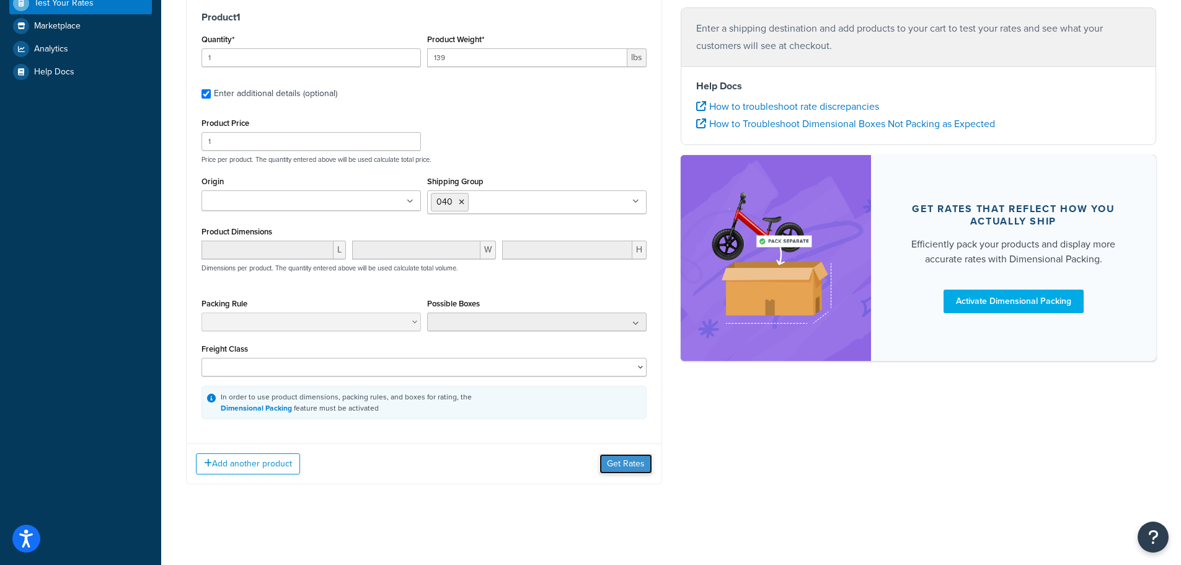
click at [613, 459] on button "Get Rates" at bounding box center [625, 464] width 53 height 20
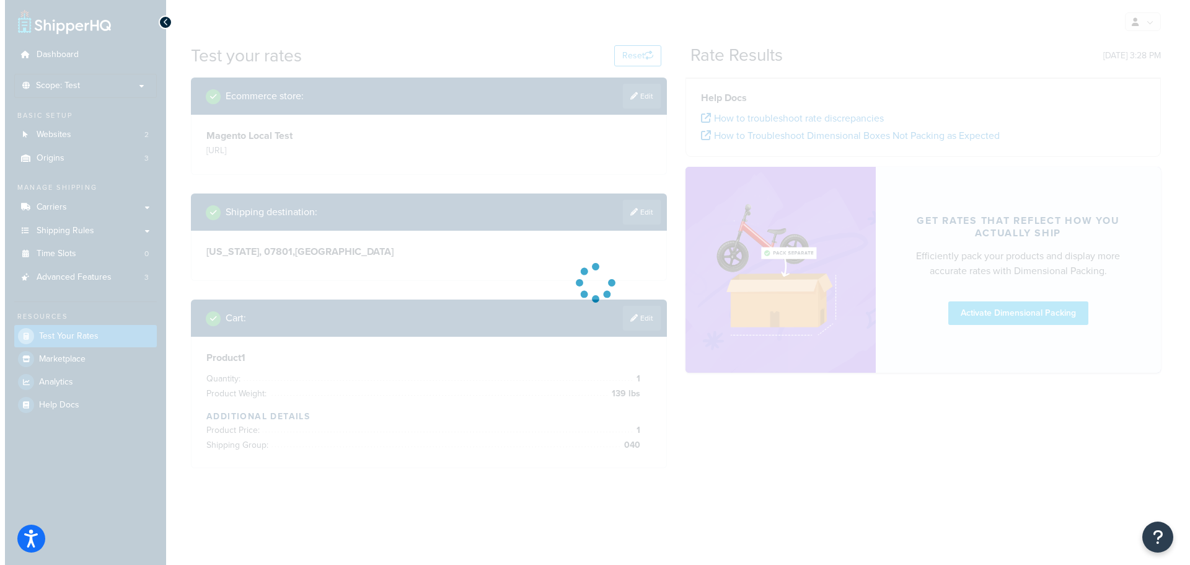
scroll to position [0, 0]
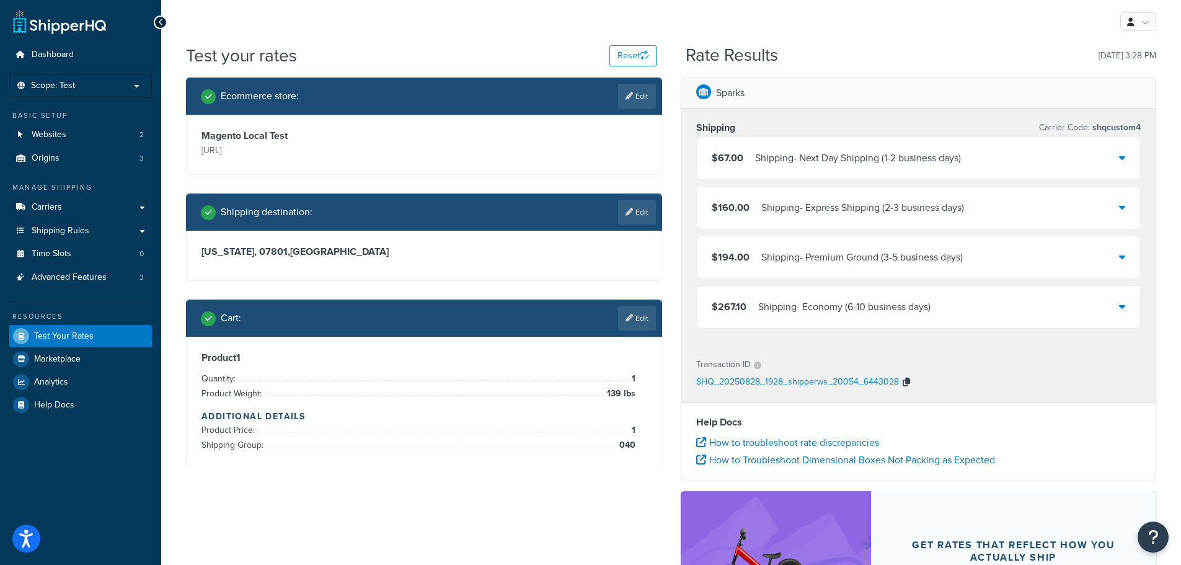
click at [908, 382] on icon "button" at bounding box center [906, 382] width 7 height 9
click at [903, 381] on icon "button" at bounding box center [906, 382] width 7 height 9
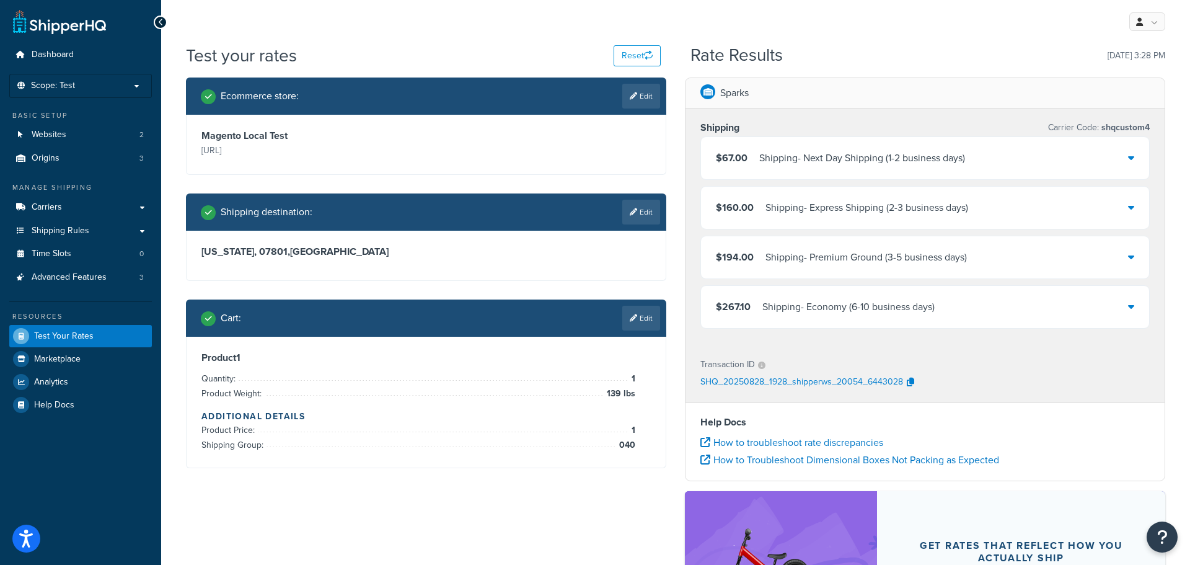
scroll to position [208, 0]
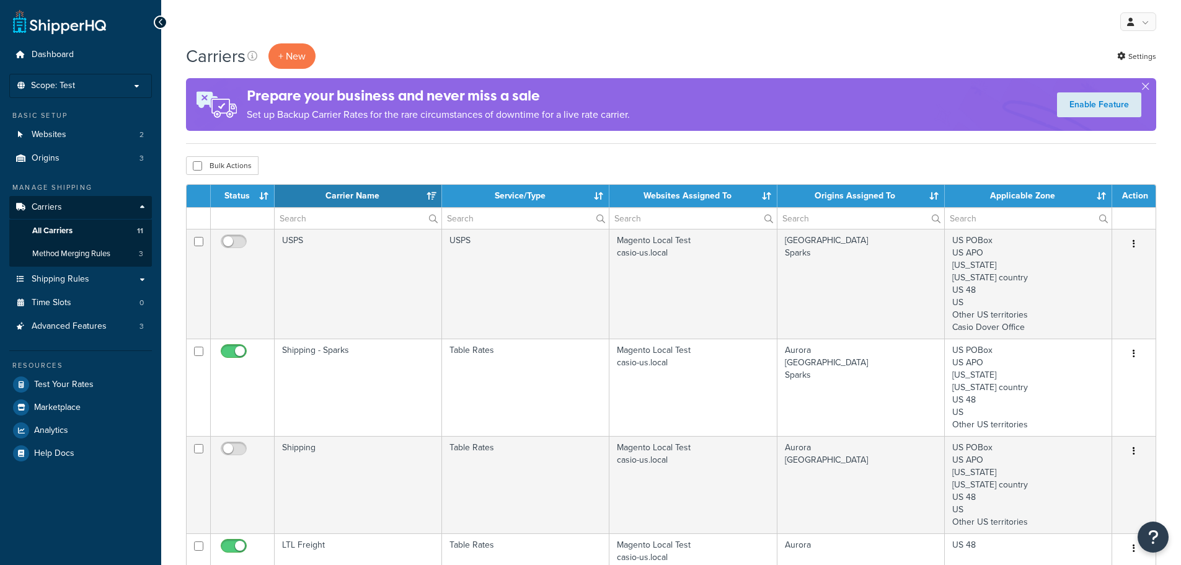
select select "15"
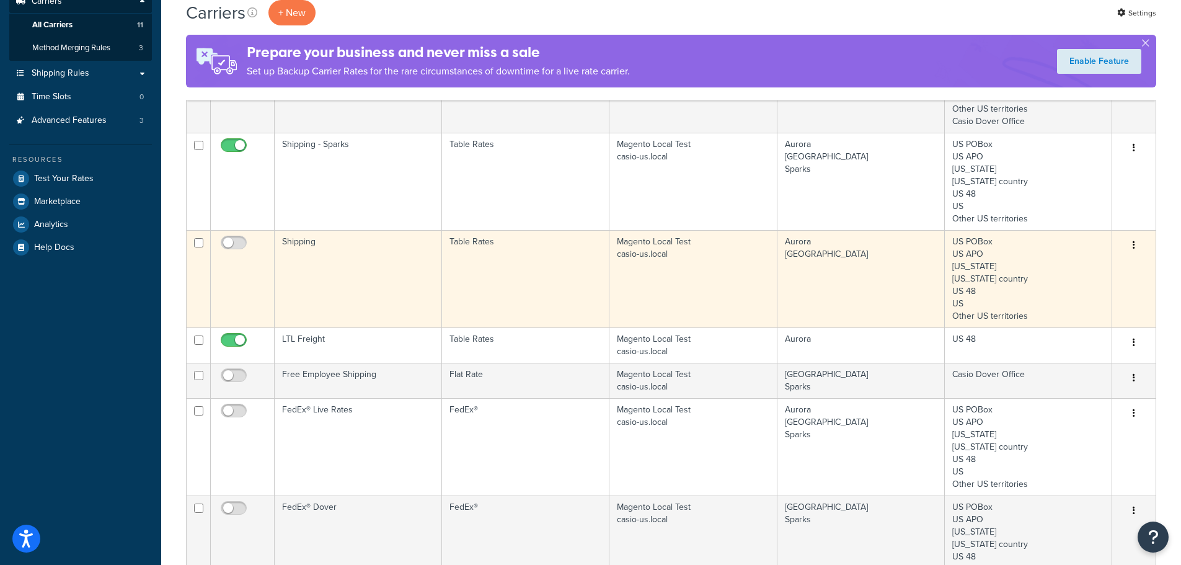
scroll to position [248, 0]
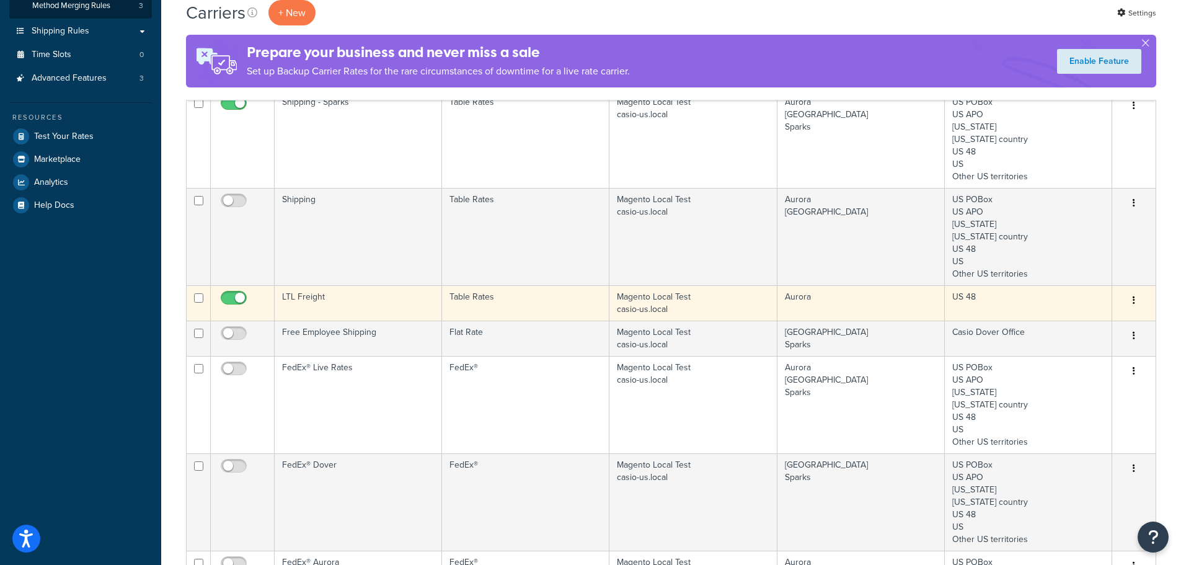
click at [317, 297] on td "LTL Freight" at bounding box center [358, 302] width 167 height 35
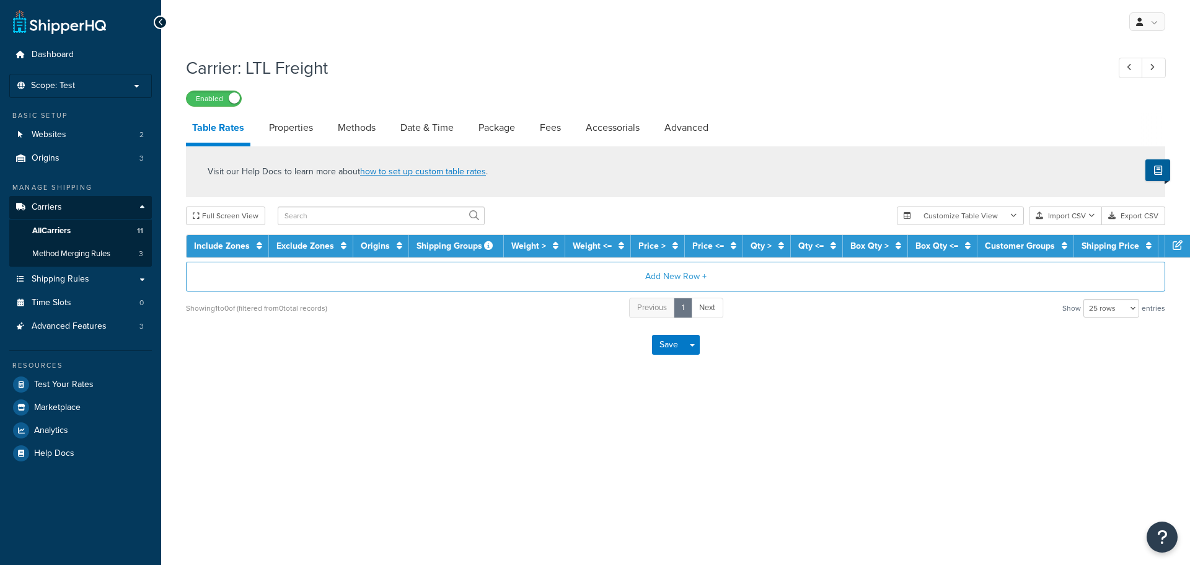
select select "25"
